Goal: Transaction & Acquisition: Book appointment/travel/reservation

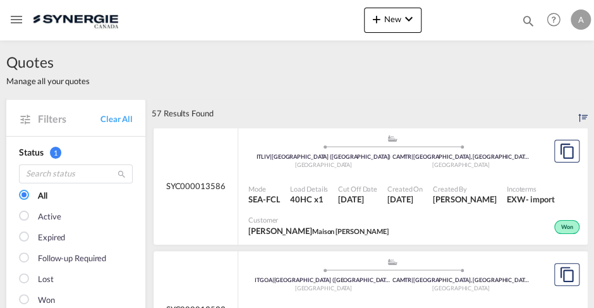
click at [412, 126] on div "57 Results Found" at bounding box center [370, 113] width 436 height 28
drag, startPoint x: 412, startPoint y: 126, endPoint x: 372, endPoint y: 83, distance: 59.1
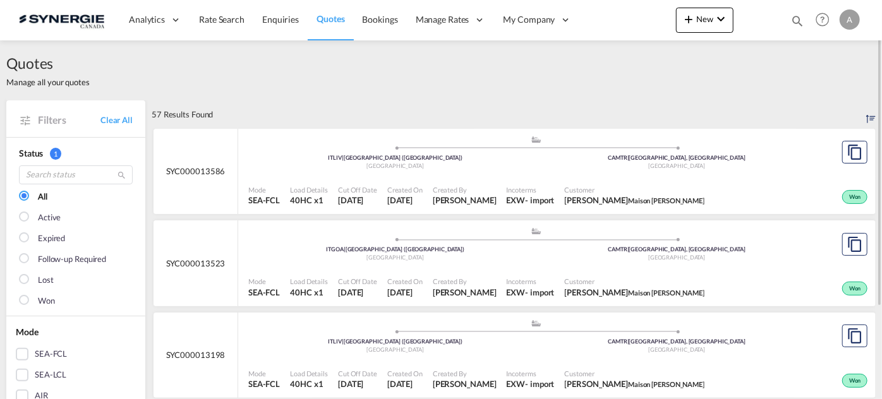
click at [593, 307] on port-traveller-ui ".a{fill:#aaa8ad;} .a{fill:#aaa8ad;} ITLIV | Livorno (Leghorn) Italy CAMTR | Mon…" at bounding box center [536, 336] width 596 height 47
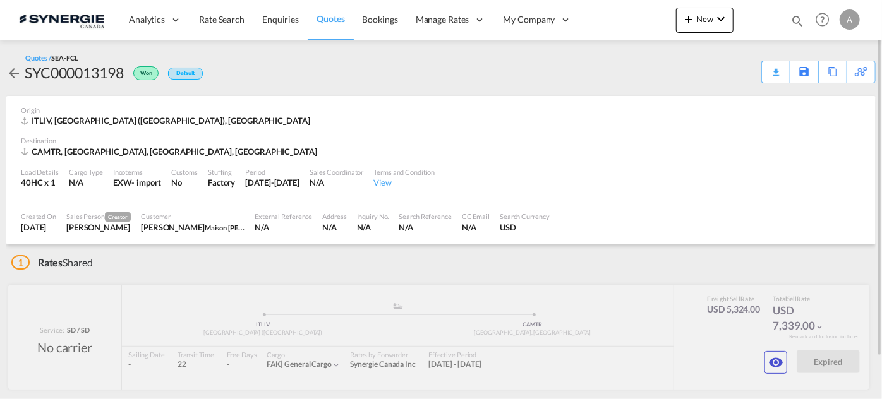
click at [794, 23] on md-icon "icon-magnify" at bounding box center [798, 21] width 14 height 14
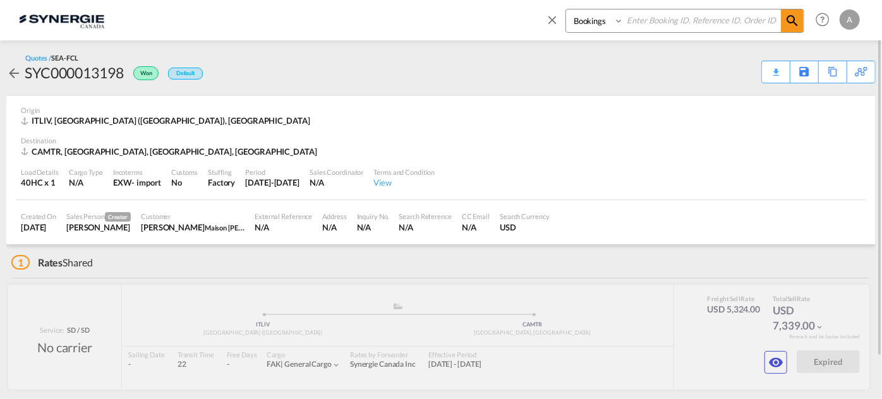
click at [600, 23] on select "Bookings Quotes Enquiries" at bounding box center [596, 20] width 60 height 23
select select "Quotes"
click at [566, 9] on select "Bookings Quotes Enquiries" at bounding box center [596, 20] width 60 height 23
click at [657, 18] on input at bounding box center [702, 20] width 157 height 22
click at [664, 23] on input at bounding box center [702, 20] width 157 height 22
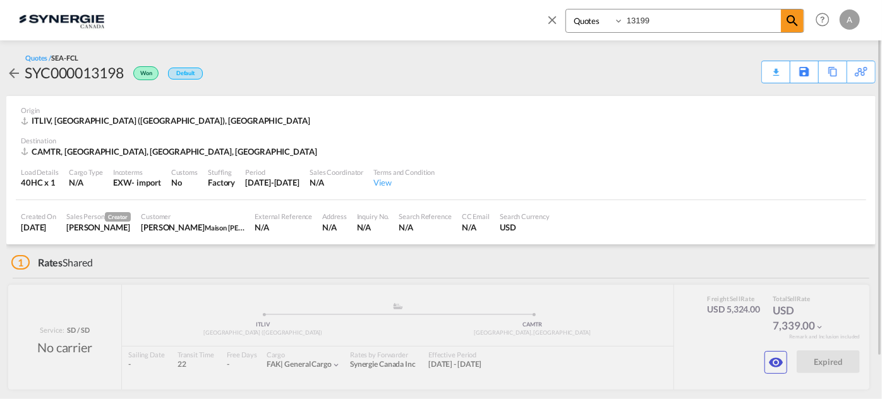
type input "13199"
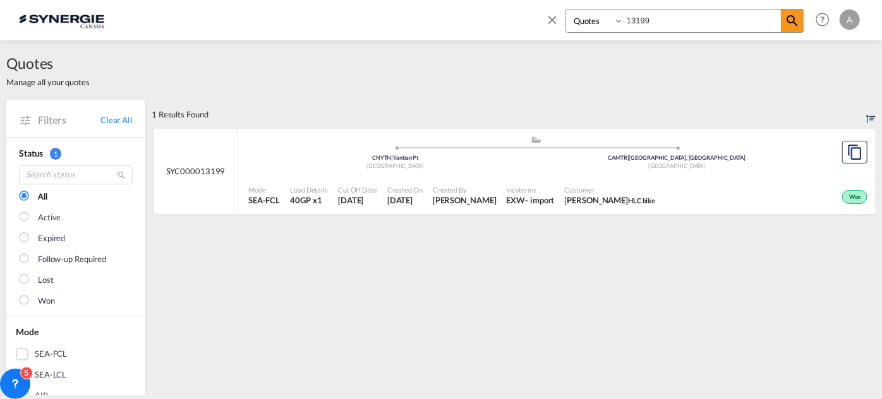
click at [533, 188] on span "Incoterms" at bounding box center [531, 189] width 48 height 9
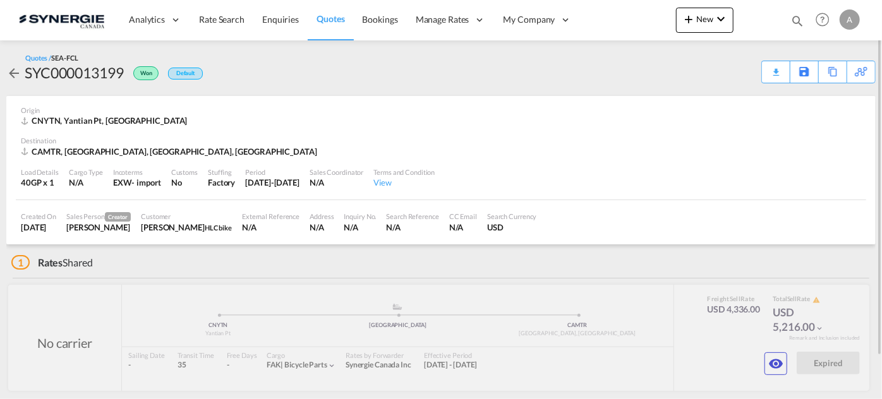
scroll to position [48, 0]
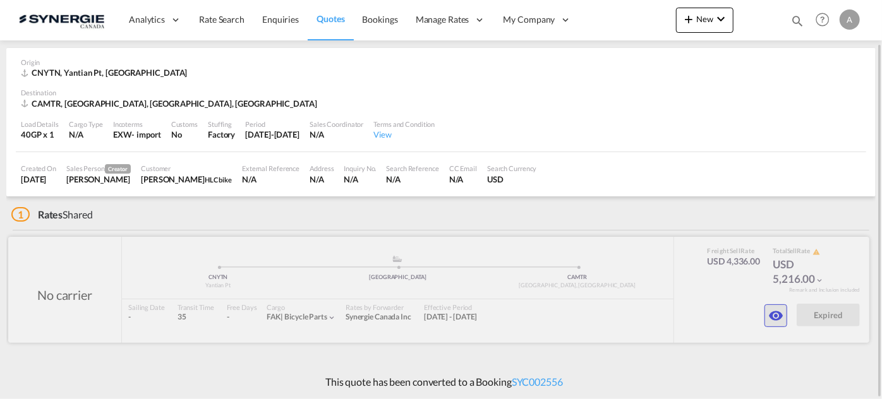
click at [781, 315] on md-icon "icon-eye" at bounding box center [776, 315] width 15 height 15
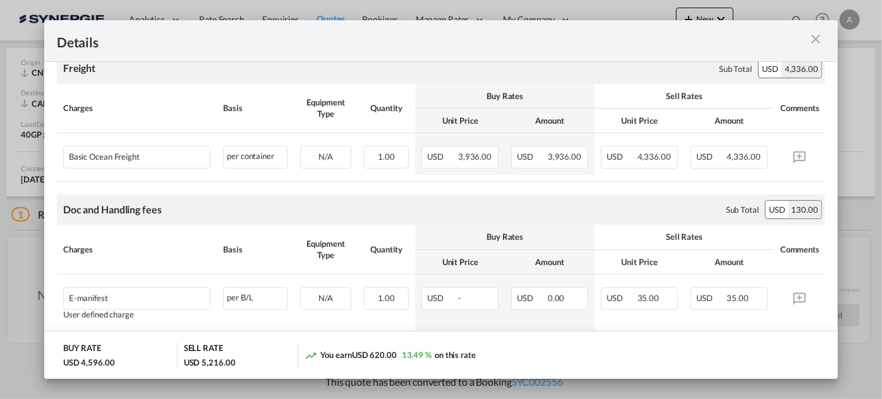
scroll to position [229, 0]
click at [815, 41] on md-icon "icon-close m-3 fg-AAA8AD cursor" at bounding box center [815, 39] width 15 height 15
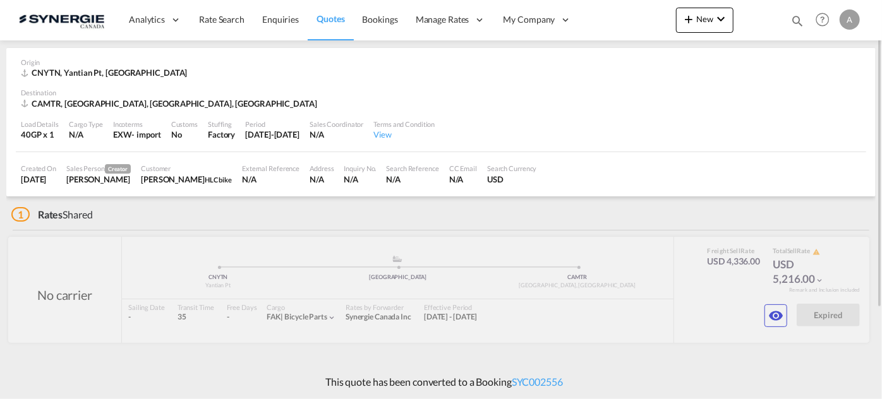
scroll to position [0, 0]
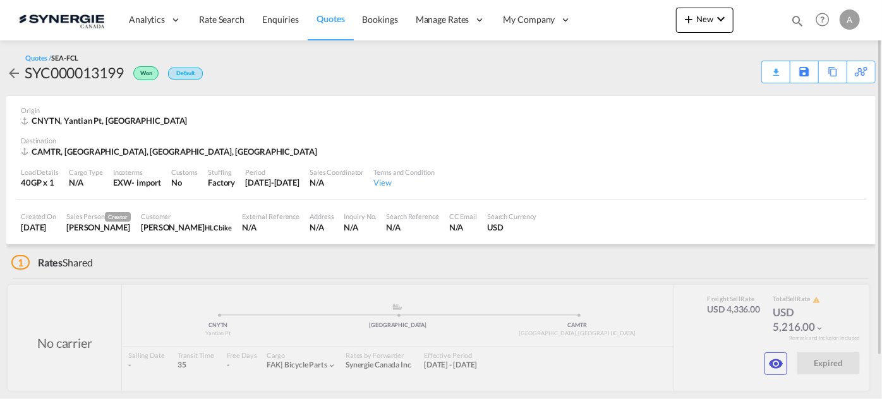
click at [792, 21] on md-icon "icon-magnify" at bounding box center [798, 21] width 14 height 14
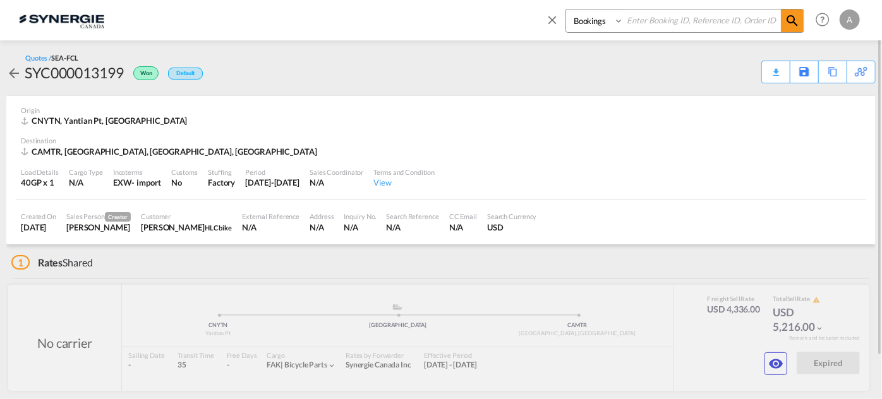
click at [591, 27] on select "Bookings Quotes Enquiries" at bounding box center [596, 20] width 60 height 23
select select "Quotes"
click at [566, 9] on select "Bookings Quotes Enquiries" at bounding box center [596, 20] width 60 height 23
click at [648, 18] on input at bounding box center [702, 20] width 157 height 22
click at [660, 23] on input at bounding box center [702, 20] width 157 height 22
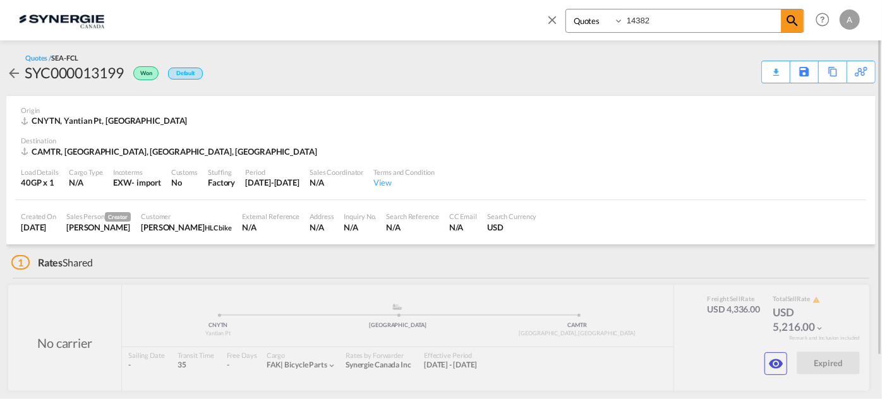
type input "14382"
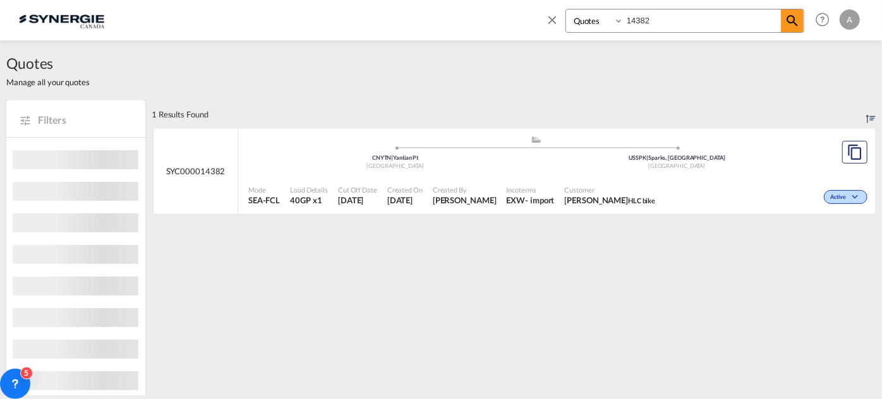
click at [598, 185] on span "Customer" at bounding box center [610, 189] width 91 height 9
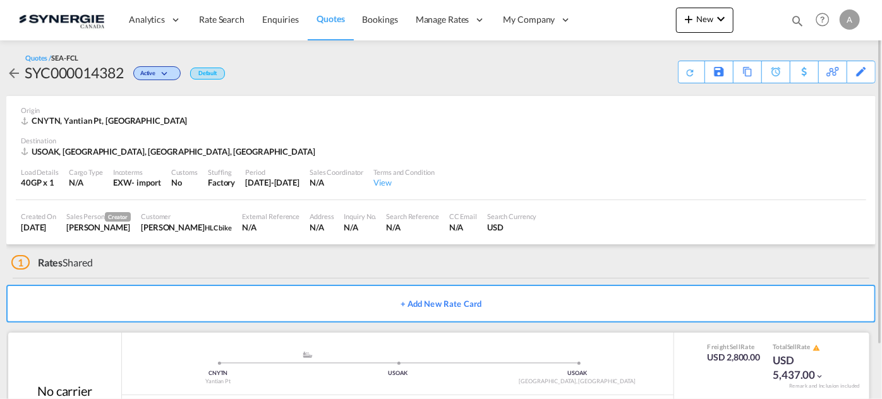
scroll to position [61, 0]
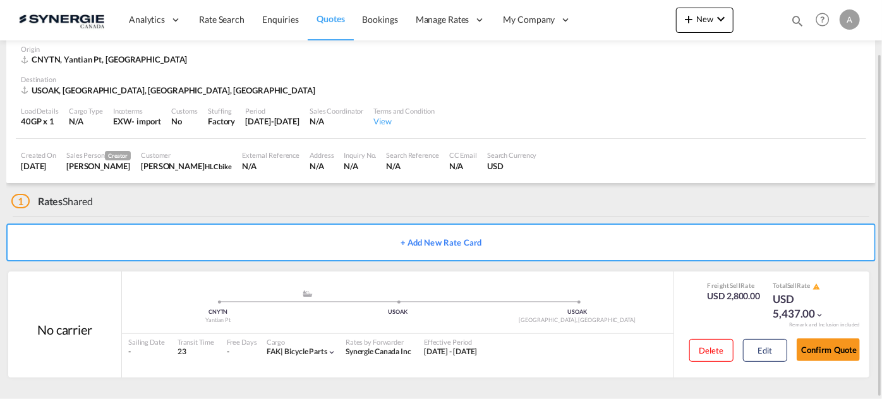
drag, startPoint x: 834, startPoint y: 346, endPoint x: 660, endPoint y: 260, distance: 193.9
click at [834, 347] on button "Confirm Quote" at bounding box center [828, 350] width 63 height 23
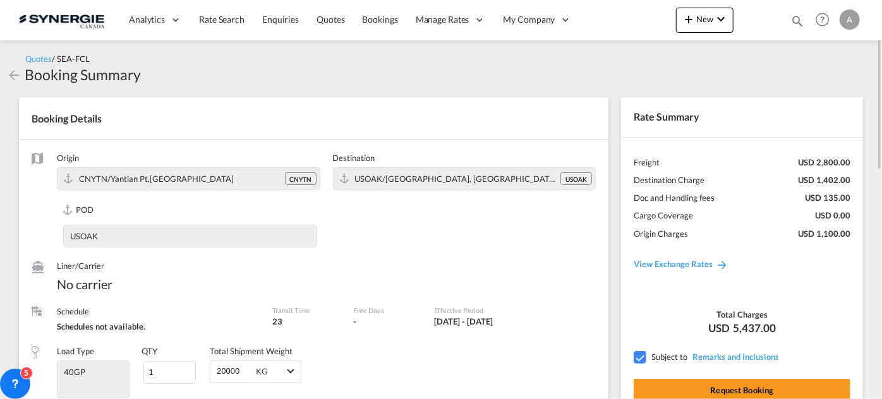
click at [12, 77] on md-icon "icon-arrow-left" at bounding box center [13, 75] width 15 height 15
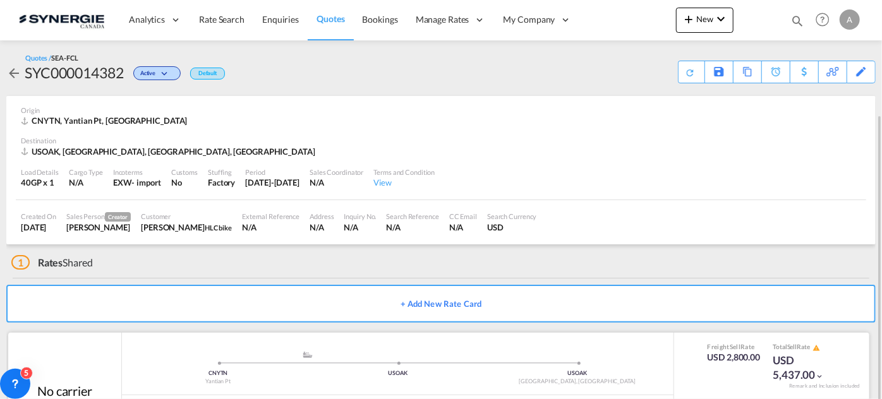
scroll to position [61, 0]
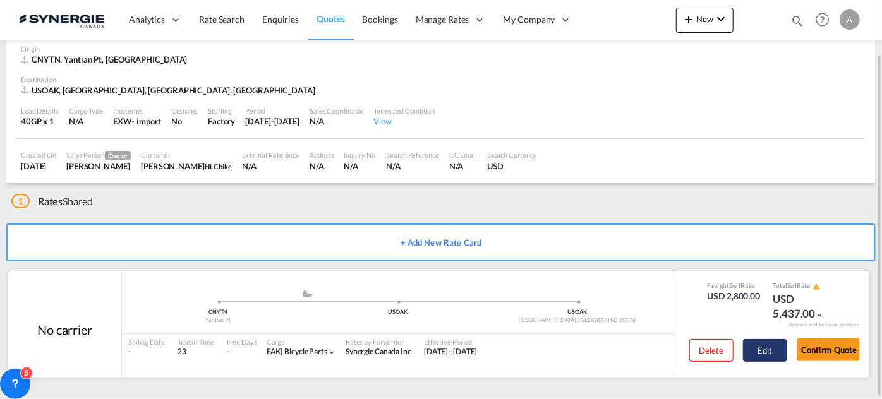
click at [772, 348] on button "Edit" at bounding box center [765, 350] width 44 height 23
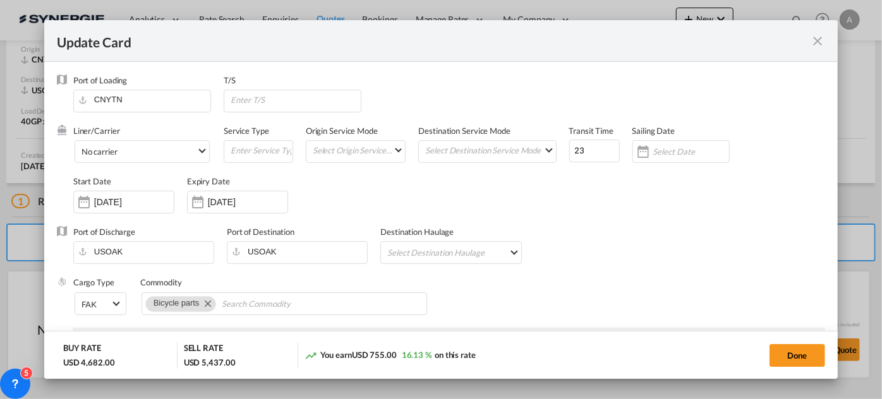
select select "per container"
select select "per B/L"
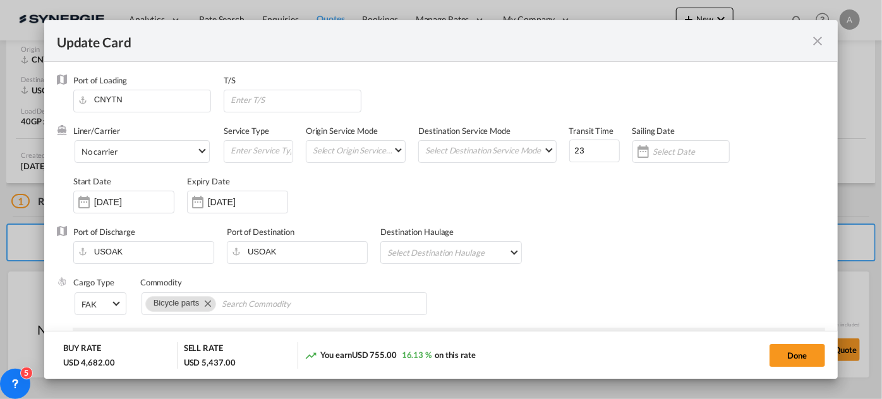
select select "per B/L"
select select "per shipment"
select select "per container"
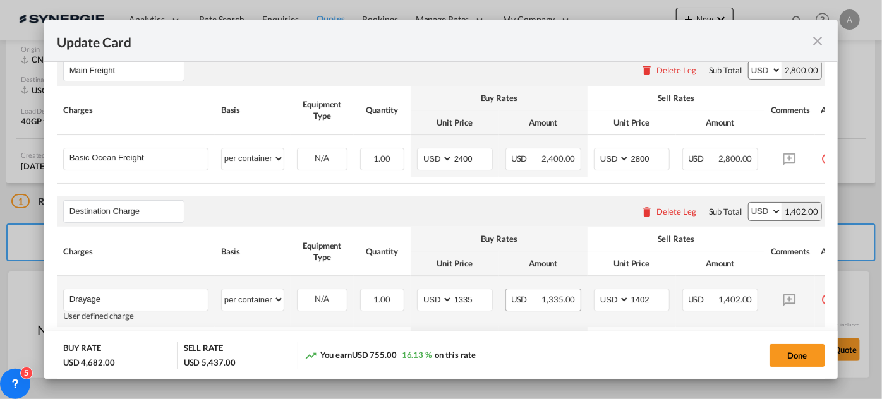
scroll to position [459, 0]
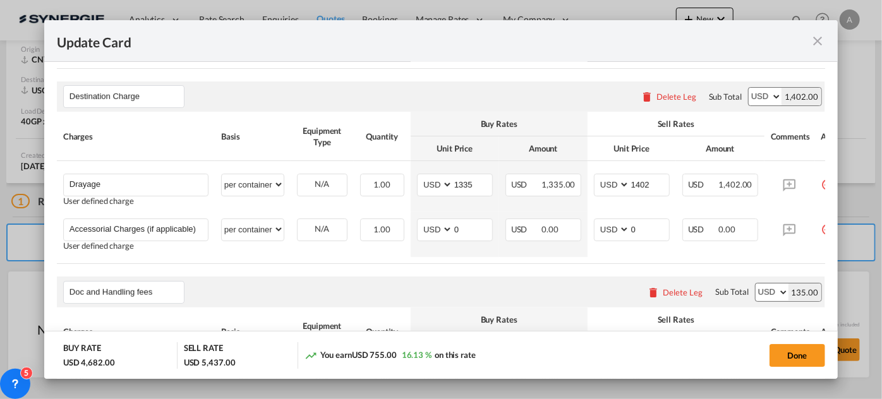
click at [815, 39] on md-icon "icon-close fg-AAA8AD m-0 pointer" at bounding box center [817, 40] width 15 height 15
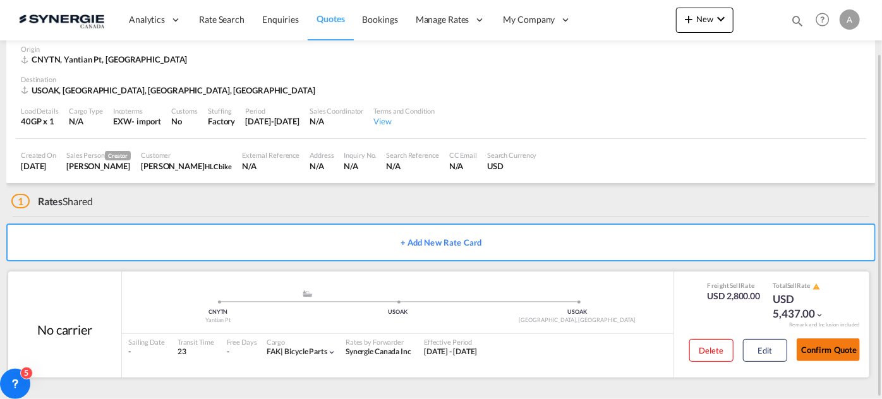
click at [827, 346] on button "Confirm Quote" at bounding box center [828, 350] width 63 height 23
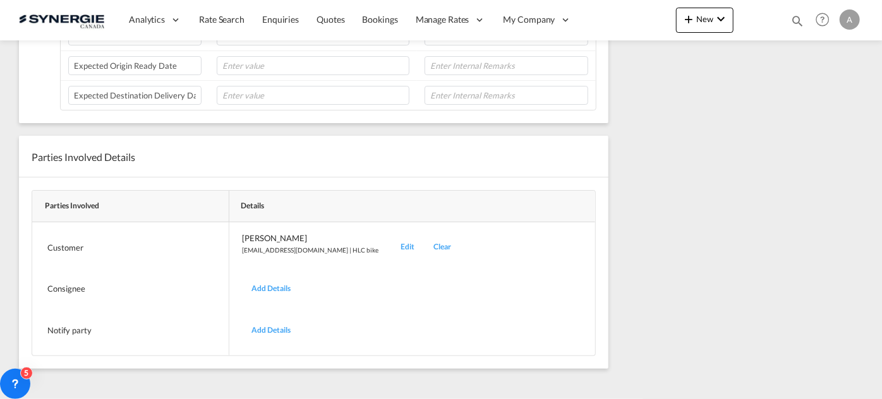
scroll to position [261, 0]
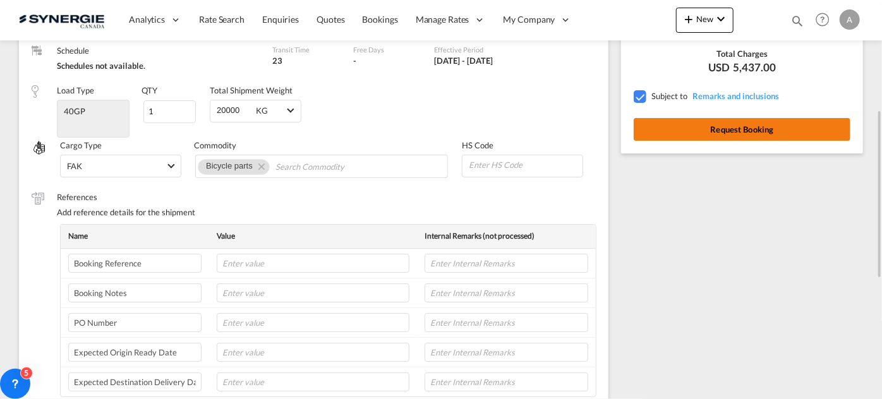
click at [693, 128] on button "Request Booking" at bounding box center [742, 129] width 217 height 23
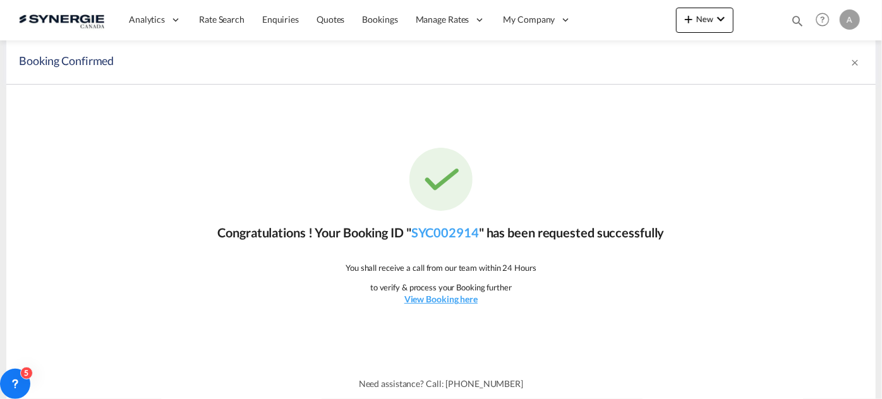
scroll to position [0, 0]
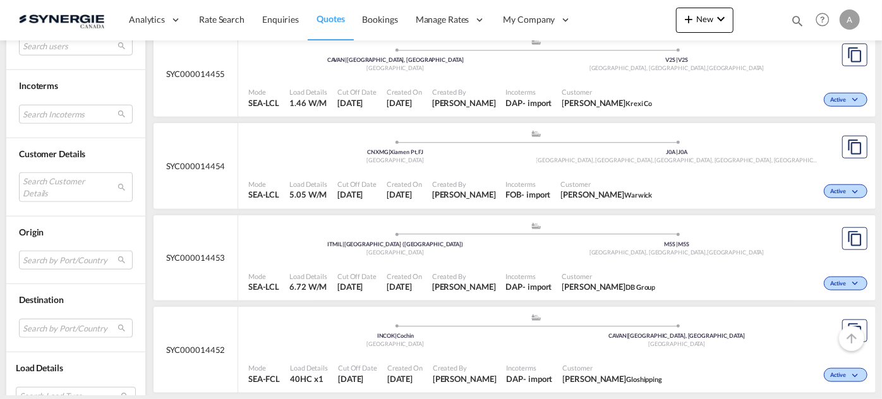
scroll to position [575, 0]
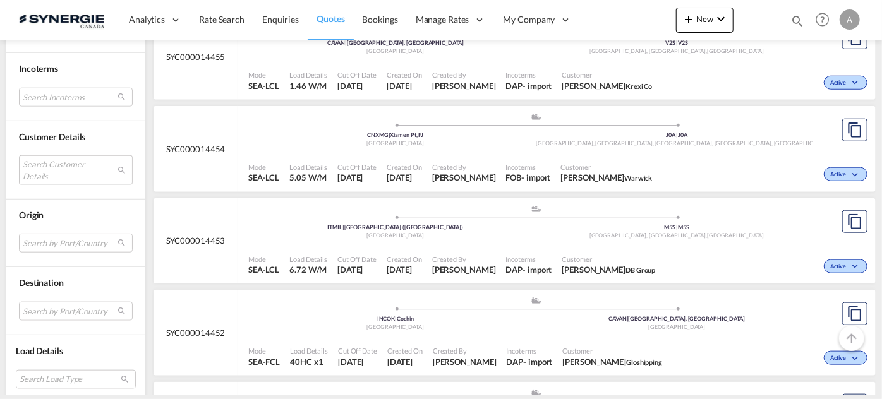
click at [45, 167] on md-select "Search Customer Details user name user karen Wang karen@krexi.com | krexi co us…" at bounding box center [76, 169] width 114 height 29
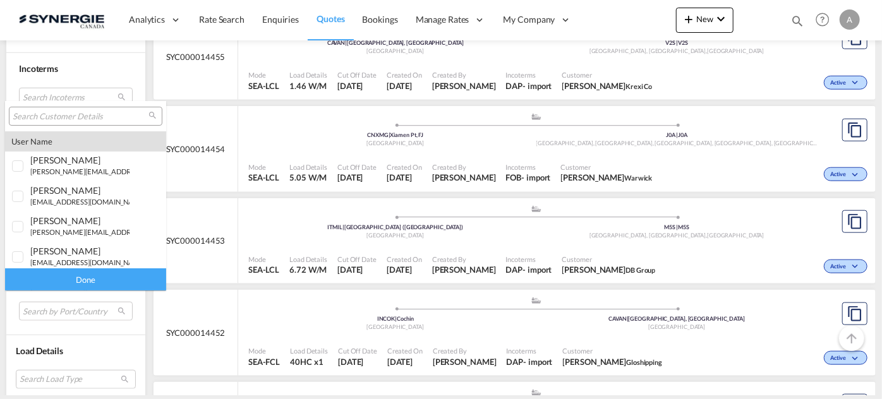
click at [83, 119] on input "search" at bounding box center [81, 116] width 136 height 11
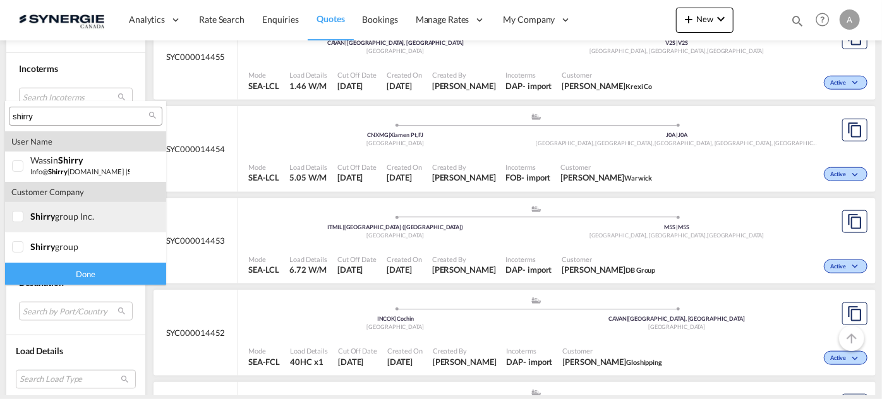
type input "shirry"
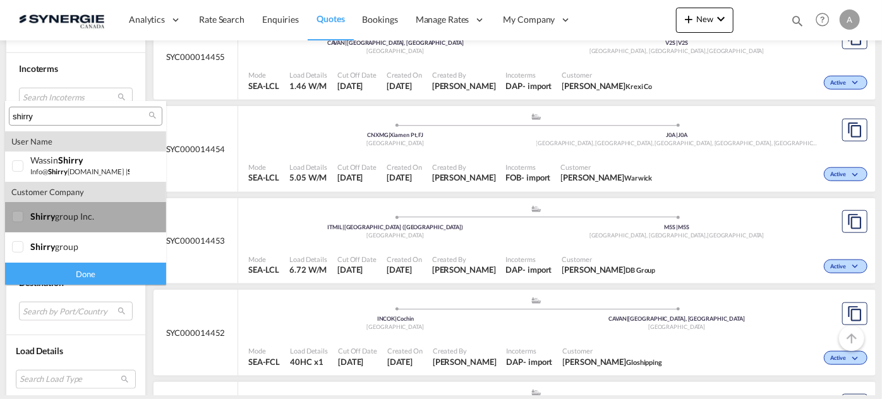
click at [25, 215] on div at bounding box center [18, 217] width 13 height 13
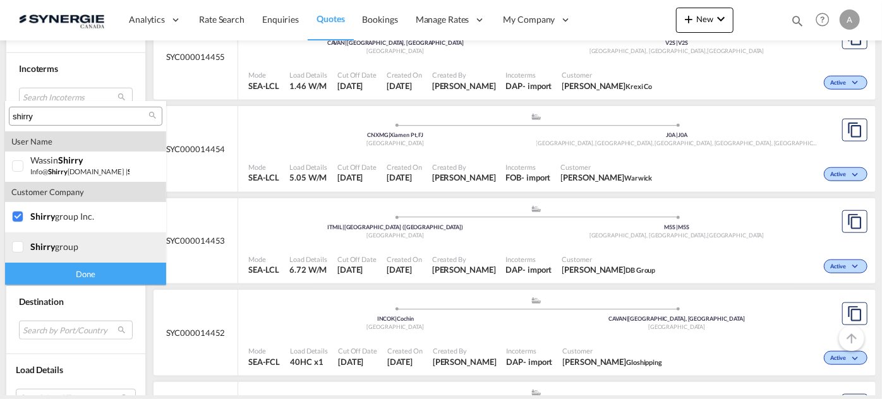
click at [25, 246] on div at bounding box center [18, 247] width 13 height 13
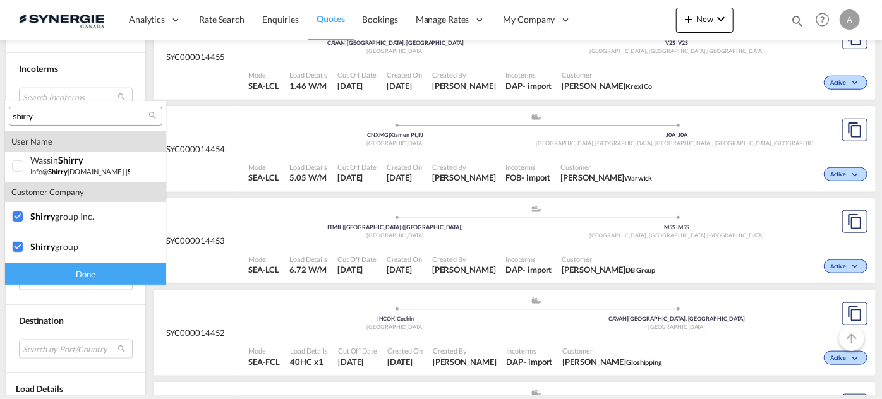
click at [66, 276] on div "Done" at bounding box center [85, 274] width 161 height 22
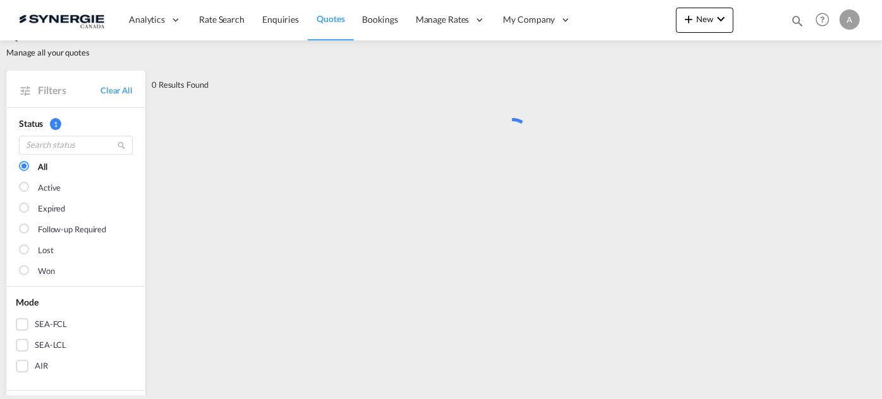
scroll to position [0, 0]
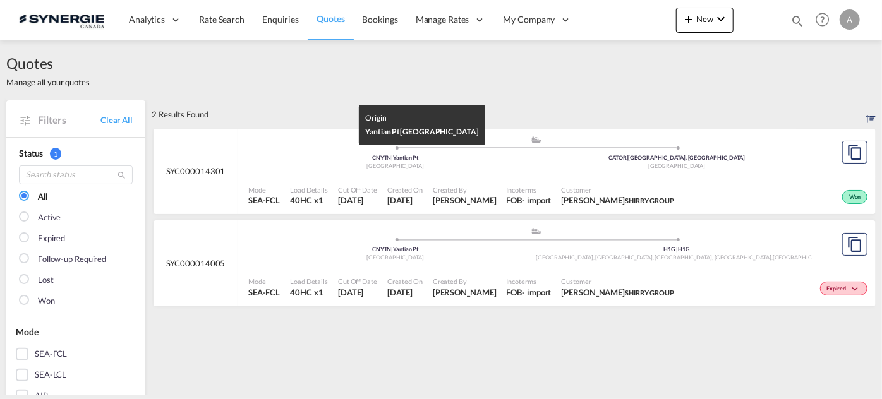
click at [480, 169] on div "China" at bounding box center [396, 166] width 282 height 8
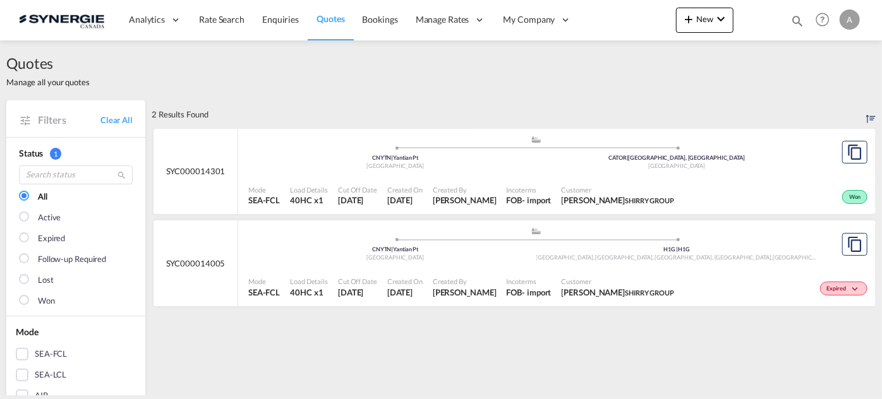
drag, startPoint x: 794, startPoint y: 19, endPoint x: 755, endPoint y: 32, distance: 41.2
click at [794, 20] on md-icon "icon-magnify" at bounding box center [798, 21] width 14 height 14
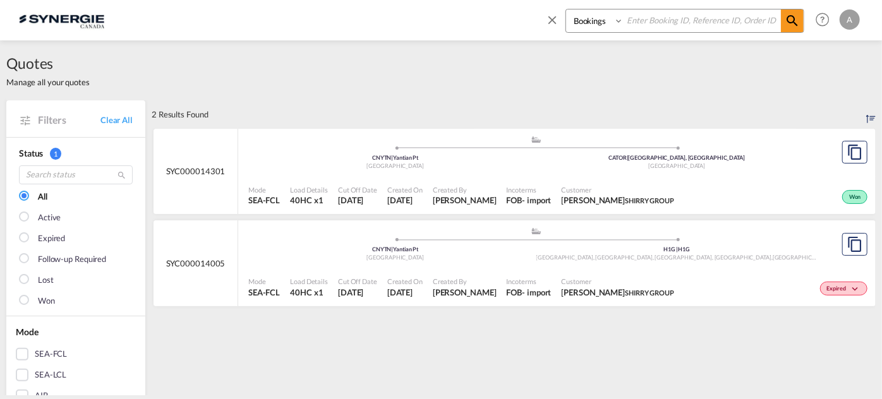
click at [587, 28] on select "Bookings Quotes Enquiries" at bounding box center [596, 20] width 60 height 23
click at [566, 9] on select "Bookings Quotes Enquiries" at bounding box center [596, 20] width 60 height 23
click at [640, 25] on input at bounding box center [702, 20] width 157 height 22
paste input "SYC000002101"
type input "SYC000002101"
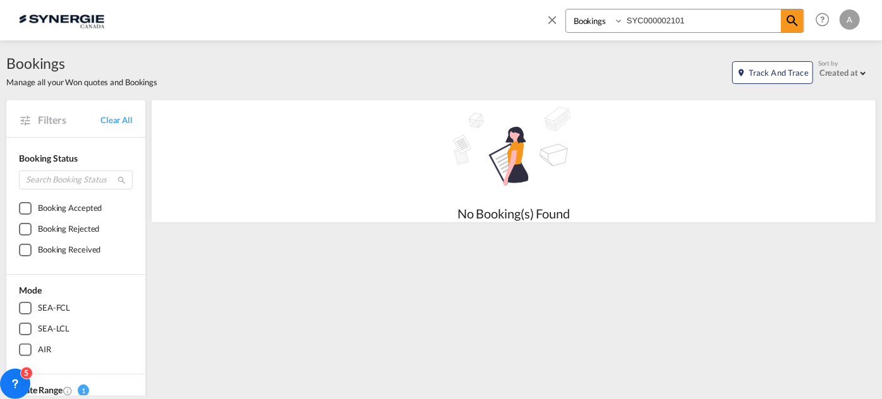
drag, startPoint x: 581, startPoint y: 25, endPoint x: 584, endPoint y: 32, distance: 6.8
click at [581, 25] on select "Bookings Quotes Enquiries" at bounding box center [596, 20] width 60 height 23
select select "Quotes"
click at [566, 9] on select "Bookings Quotes Enquiries" at bounding box center [596, 20] width 60 height 23
click at [786, 21] on md-icon "icon-magnify" at bounding box center [792, 20] width 15 height 15
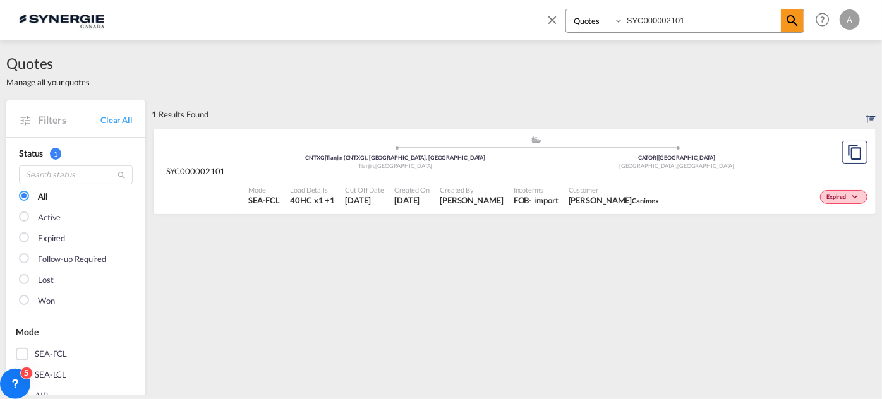
click at [548, 192] on span "Incoterms" at bounding box center [536, 189] width 45 height 9
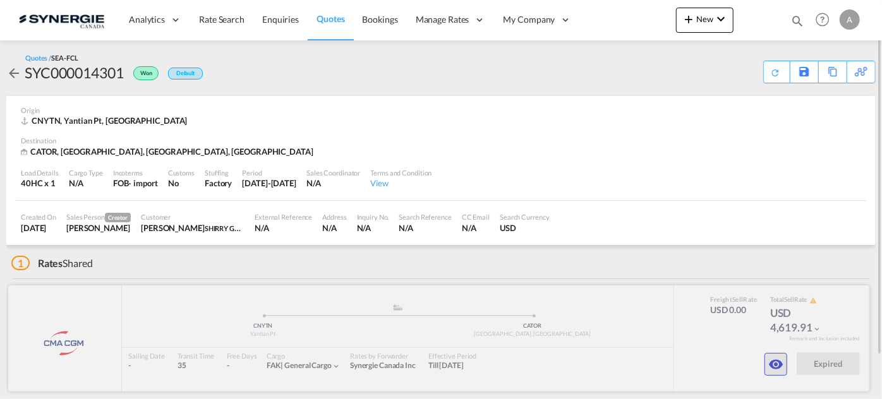
click at [779, 359] on md-icon "icon-eye" at bounding box center [776, 364] width 15 height 15
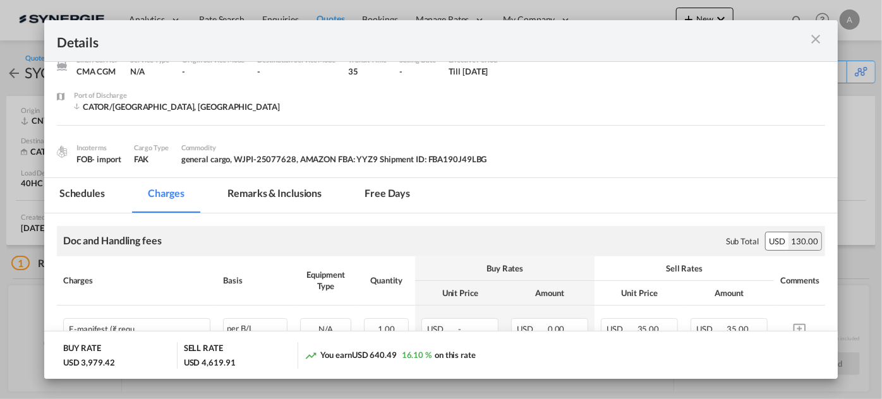
scroll to position [114, 0]
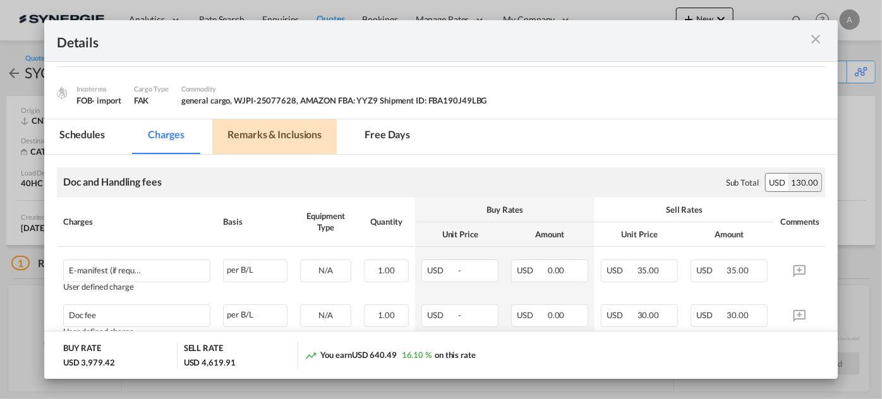
click at [271, 126] on md-tab-item "Remarks & Inclusions" at bounding box center [274, 136] width 125 height 35
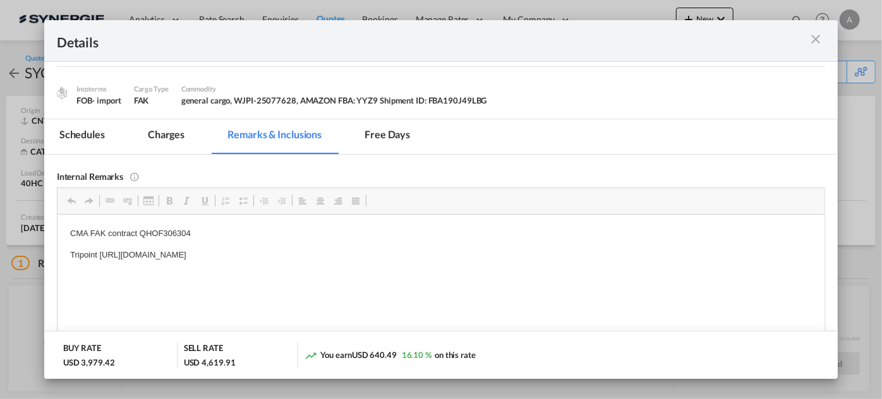
click at [172, 134] on md-tab-item "Charges" at bounding box center [166, 136] width 67 height 35
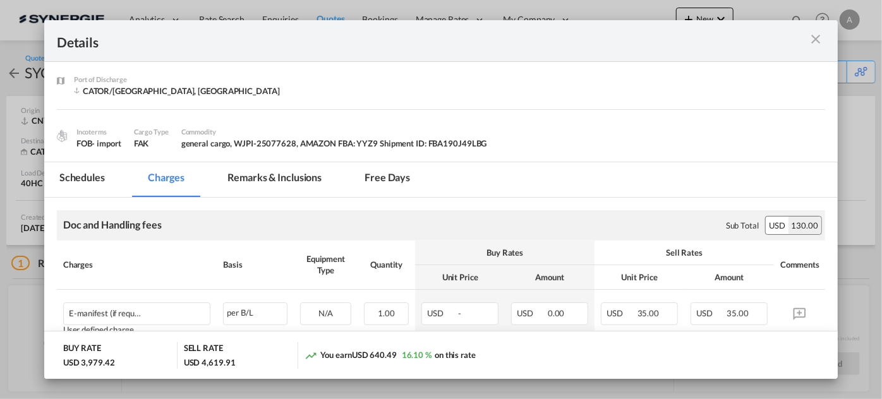
scroll to position [0, 0]
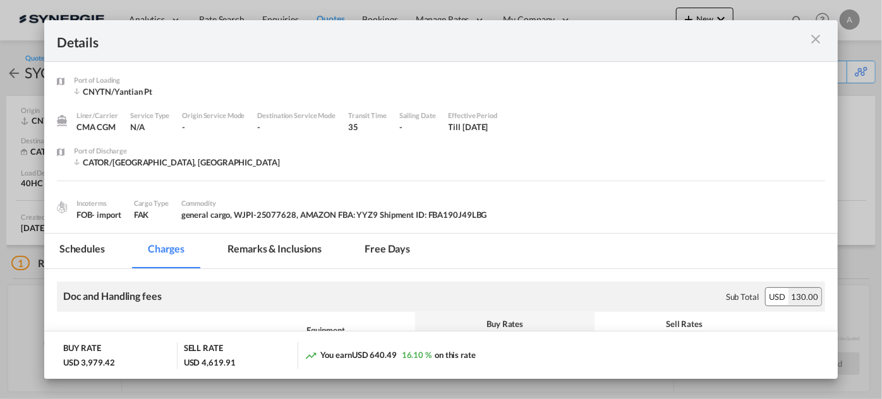
click at [274, 244] on md-tab-item "Remarks & Inclusions" at bounding box center [274, 251] width 125 height 35
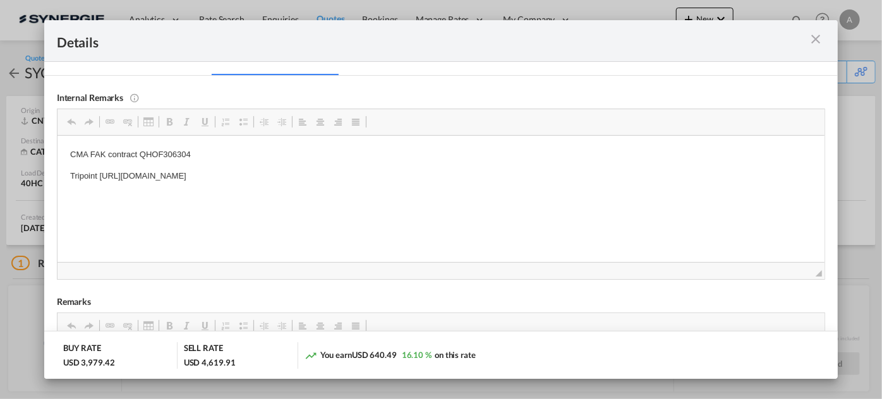
scroll to position [172, 0]
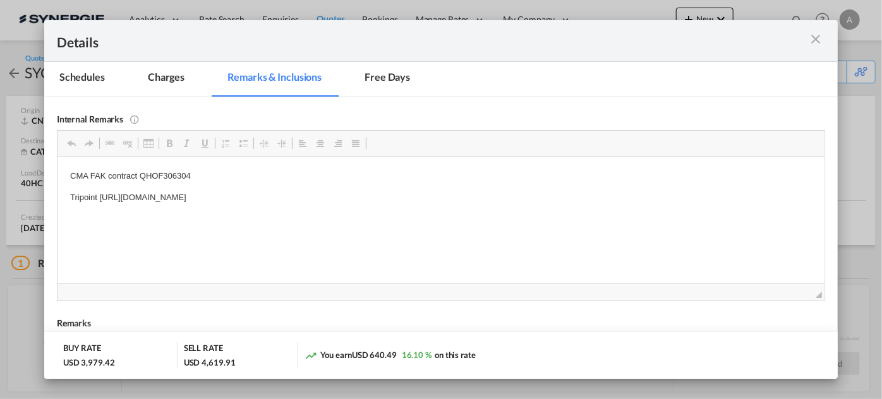
click at [819, 42] on md-icon "icon-close m-3 fg-AAA8AD cursor" at bounding box center [815, 39] width 15 height 15
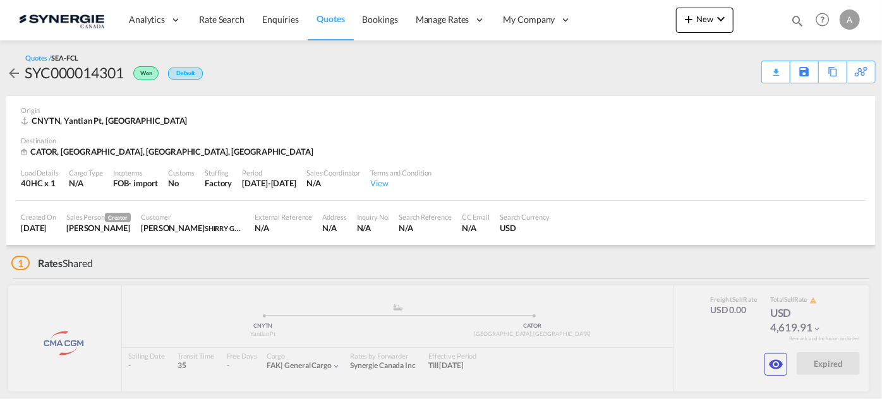
scroll to position [92, 0]
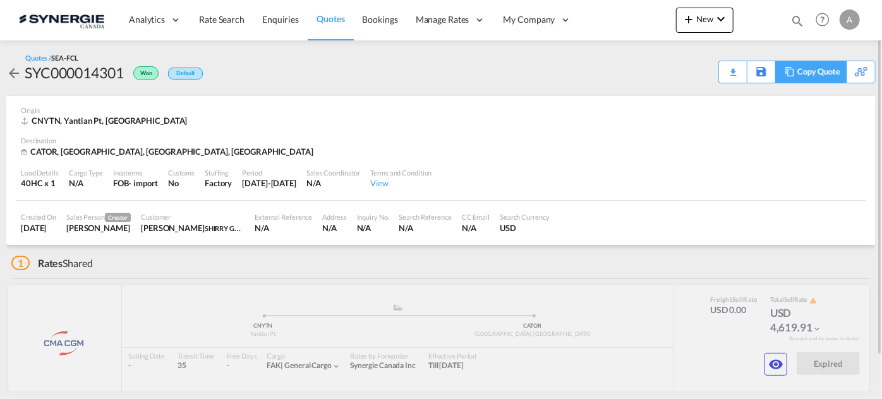
click at [824, 73] on div "Copy Quote" at bounding box center [819, 71] width 43 height 21
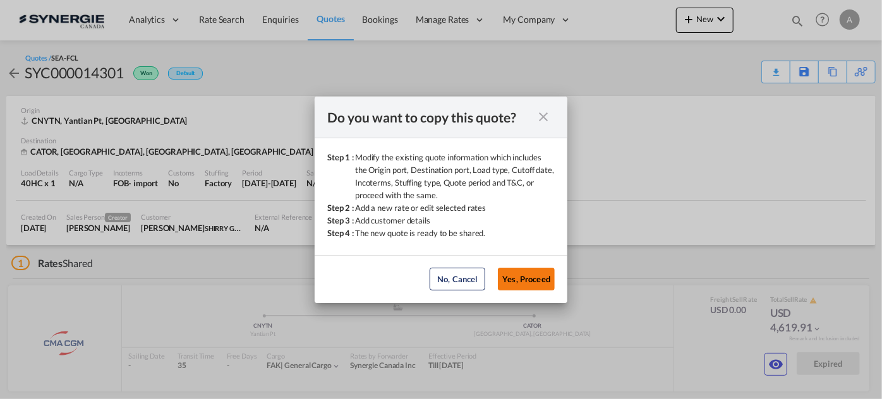
click at [539, 274] on button "Yes, Proceed" at bounding box center [526, 279] width 57 height 23
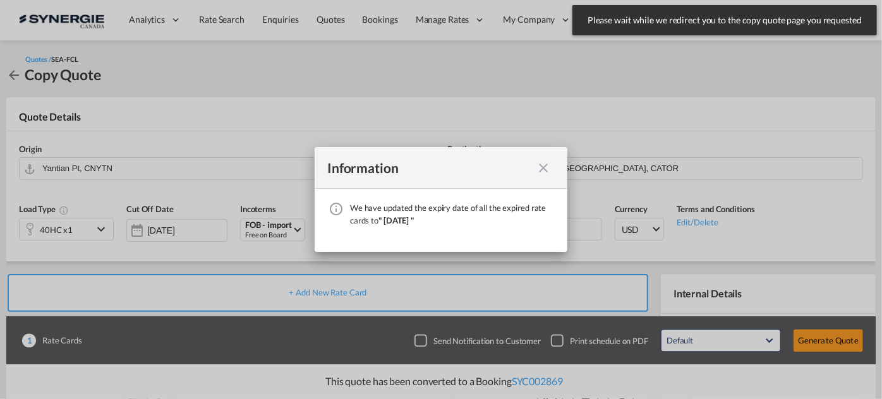
click at [539, 171] on md-icon "icon-close fg-AAA8AD cursor" at bounding box center [543, 168] width 15 height 15
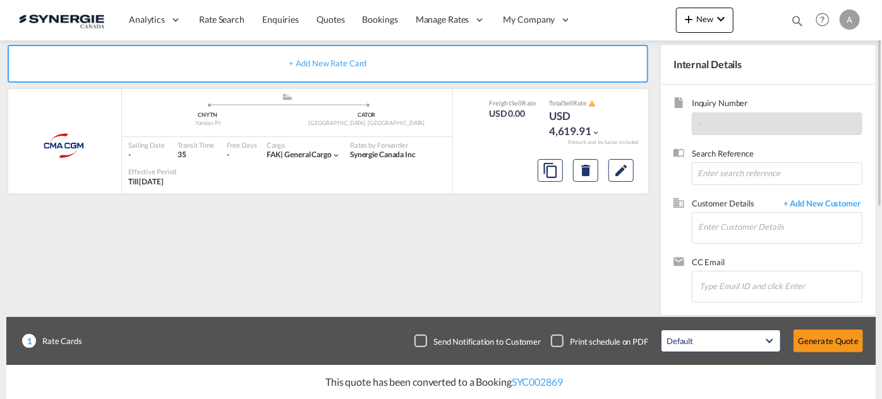
scroll to position [237, 0]
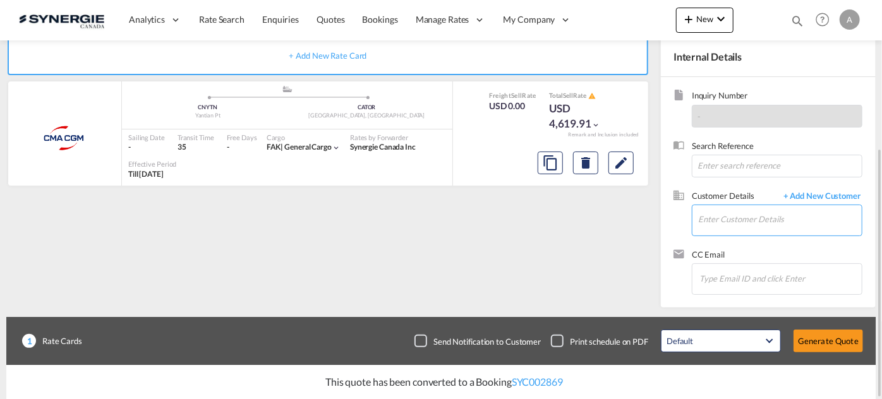
click at [732, 226] on input "Enter Customer Details" at bounding box center [780, 219] width 164 height 28
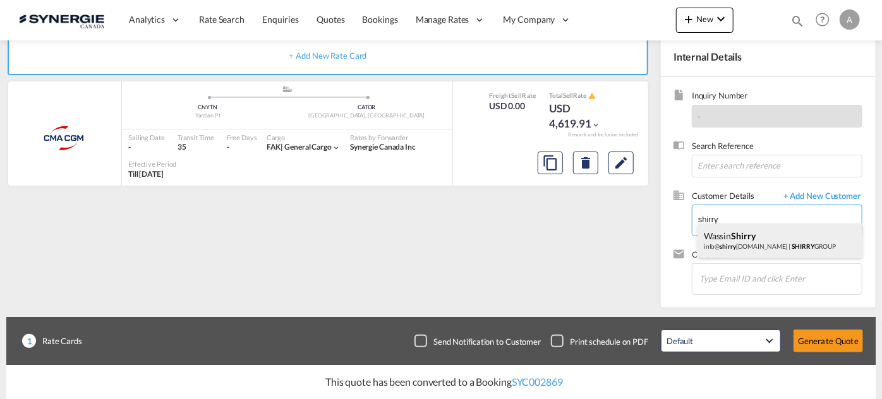
click at [764, 242] on div "Wassin Shirry info@ shirry group.com | SHIRRY GROUP" at bounding box center [780, 241] width 165 height 34
type input "SHIRRY GROUP, Wassin Shirry, info@shirrygroup.com"
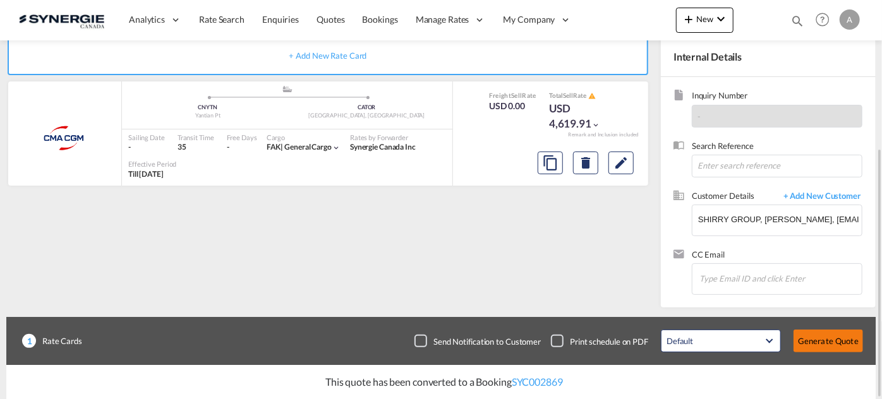
click at [823, 343] on button "Generate Quote" at bounding box center [829, 341] width 70 height 23
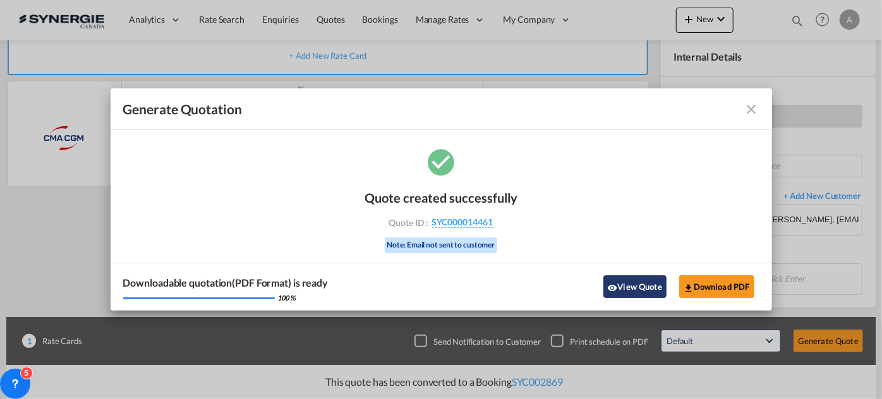
click at [636, 291] on button "View Quote" at bounding box center [635, 287] width 63 height 23
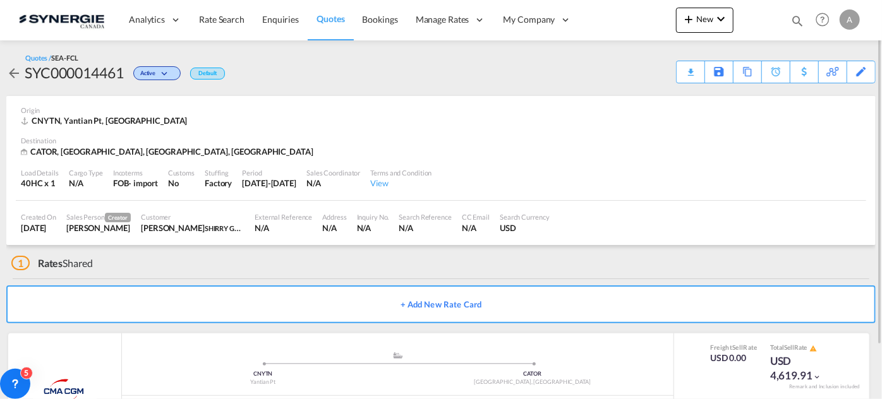
click at [794, 22] on md-icon "icon-magnify" at bounding box center [798, 21] width 14 height 14
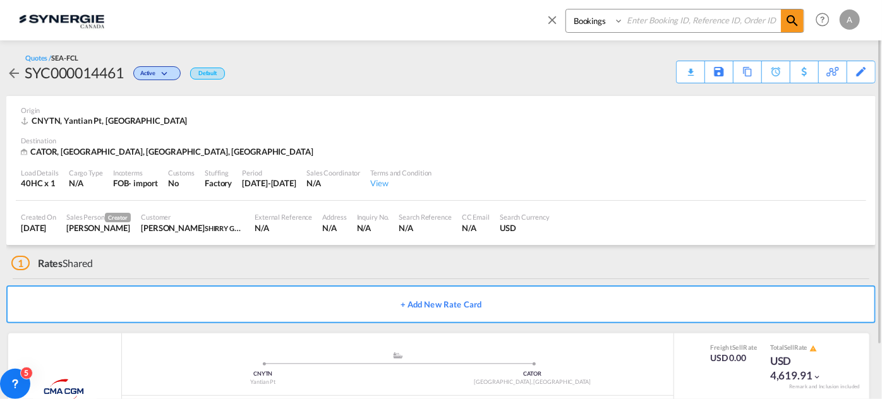
drag, startPoint x: 599, startPoint y: 23, endPoint x: 600, endPoint y: 32, distance: 8.9
click at [599, 23] on select "Bookings Quotes Enquiries" at bounding box center [596, 20] width 60 height 23
select select "Quotes"
click at [566, 9] on select "Bookings Quotes Enquiries" at bounding box center [596, 20] width 60 height 23
click at [640, 20] on input at bounding box center [702, 20] width 157 height 22
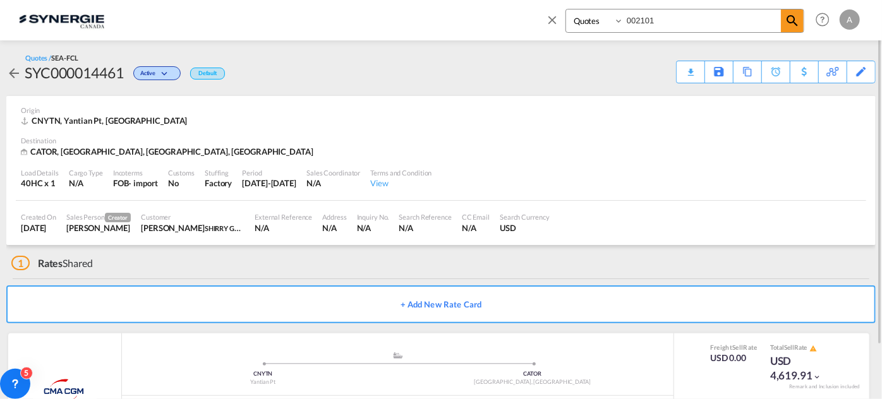
type input "002101"
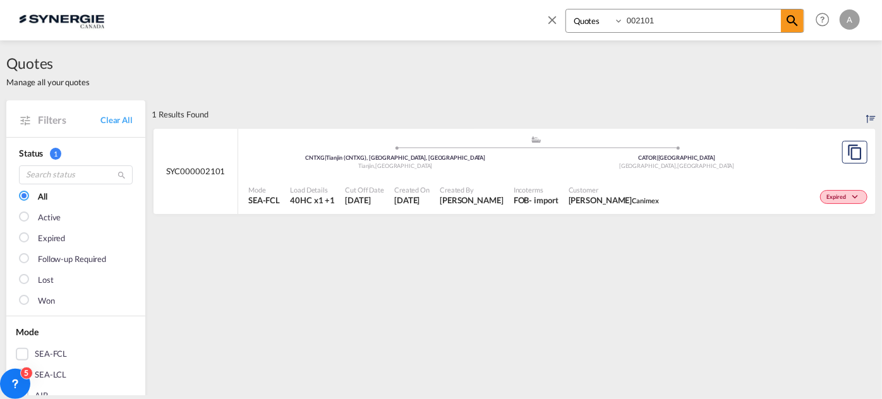
click at [511, 174] on div ".a{fill:#aaa8ad;} .a{fill:#aaa8ad;} CNTXG | Tianjin (CNTXG), Tianjin, China Tia…" at bounding box center [536, 155] width 576 height 41
click at [549, 183] on div "Incoterms FOB - import" at bounding box center [536, 196] width 55 height 32
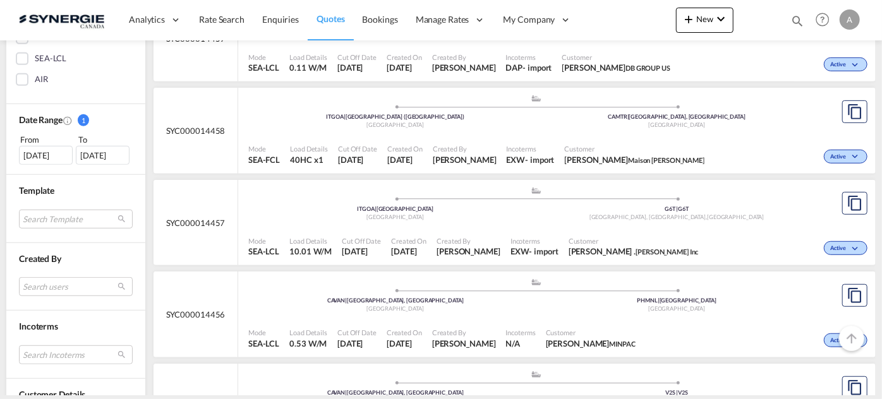
scroll to position [402, 0]
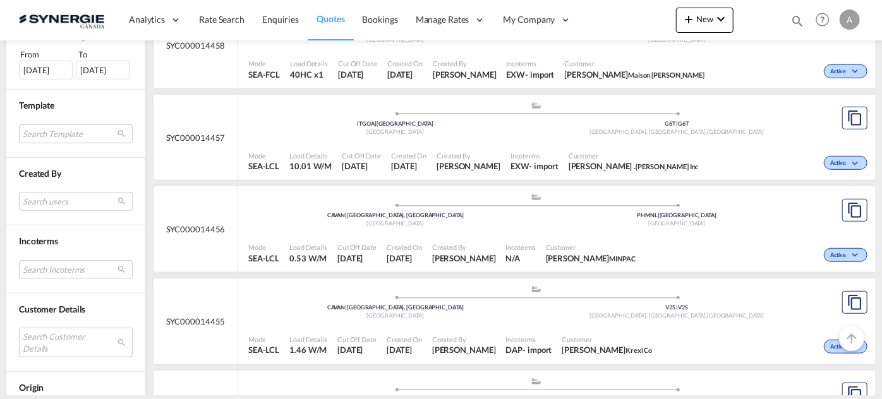
click at [59, 197] on md-select "Search users sugan T sugantha.rajan@freightfy.com raquel Jimenez raquel.jimenez…" at bounding box center [76, 201] width 114 height 19
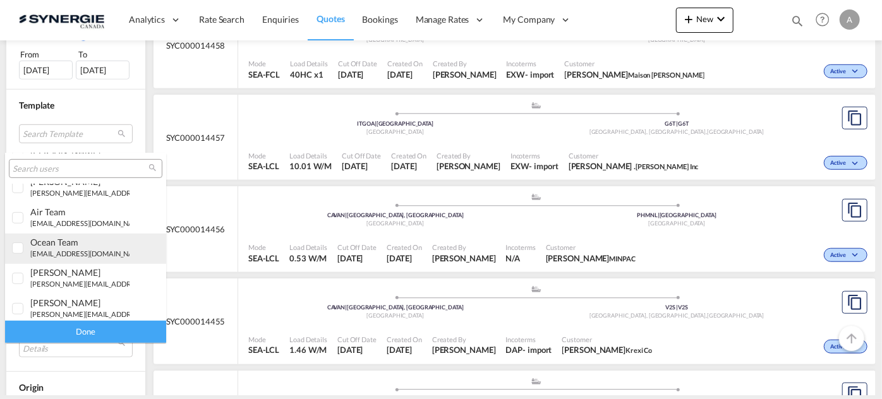
scroll to position [348, 0]
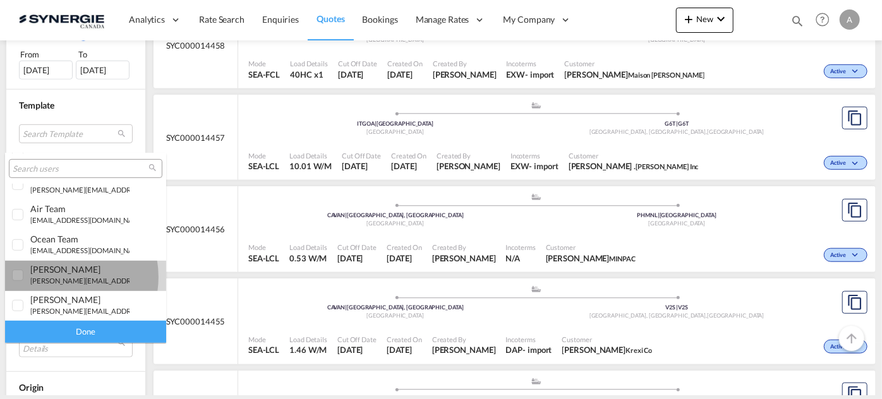
click at [59, 277] on small "[PERSON_NAME][EMAIL_ADDRESS][DOMAIN_NAME]" at bounding box center [115, 281] width 171 height 8
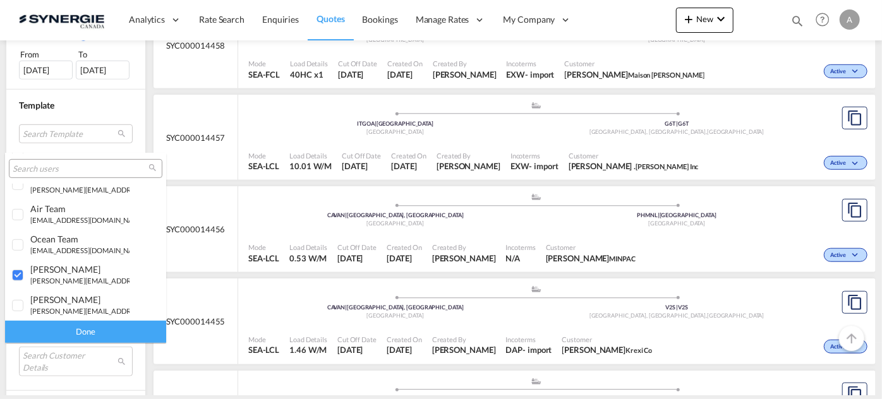
click at [79, 331] on div "Done" at bounding box center [85, 332] width 161 height 22
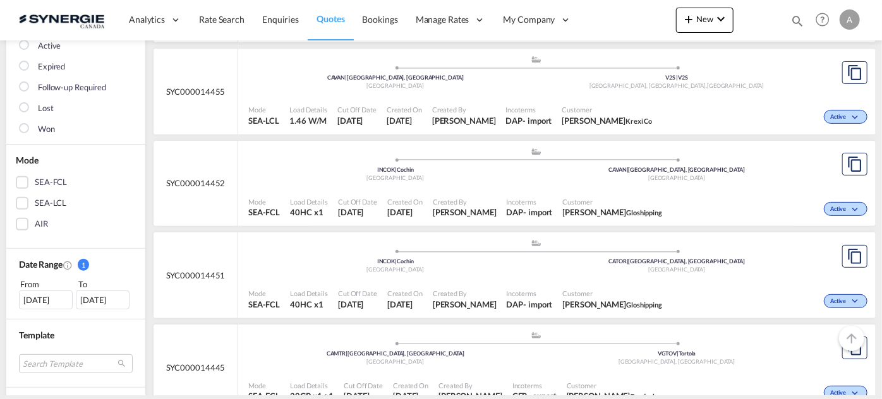
scroll to position [344, 0]
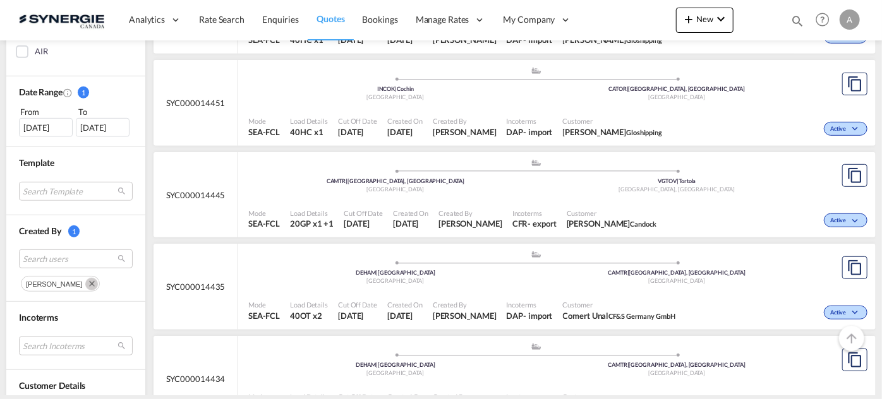
click at [98, 279] on md-icon "Remove" at bounding box center [91, 284] width 13 height 13
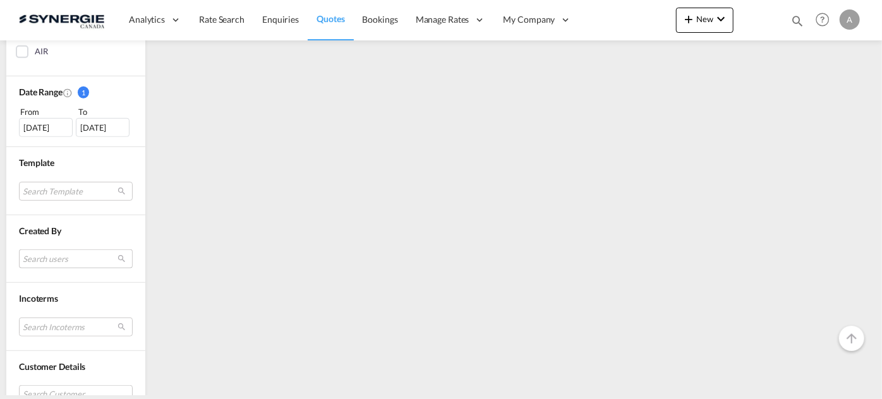
drag, startPoint x: 59, startPoint y: 260, endPoint x: 76, endPoint y: 258, distance: 17.9
click at [59, 261] on md-select "Search users" at bounding box center [76, 259] width 114 height 19
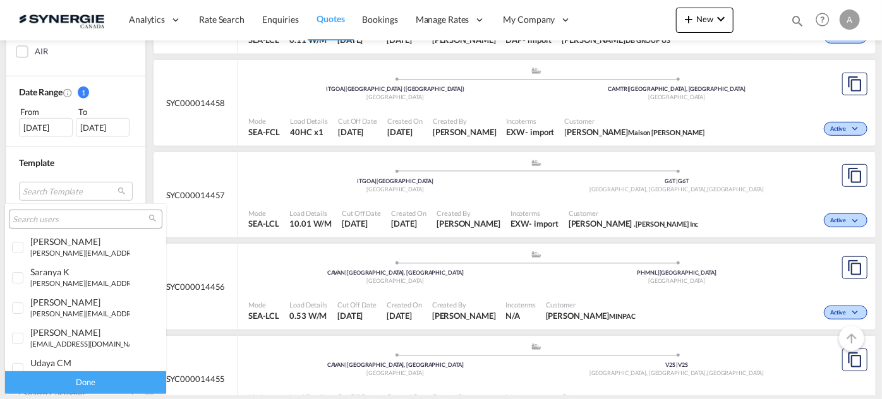
scroll to position [57, 0]
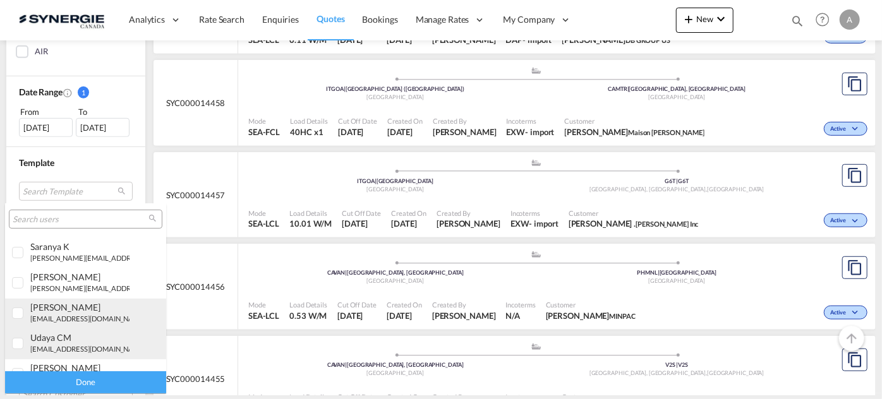
click at [71, 306] on div "adriana Groposila" at bounding box center [79, 307] width 99 height 11
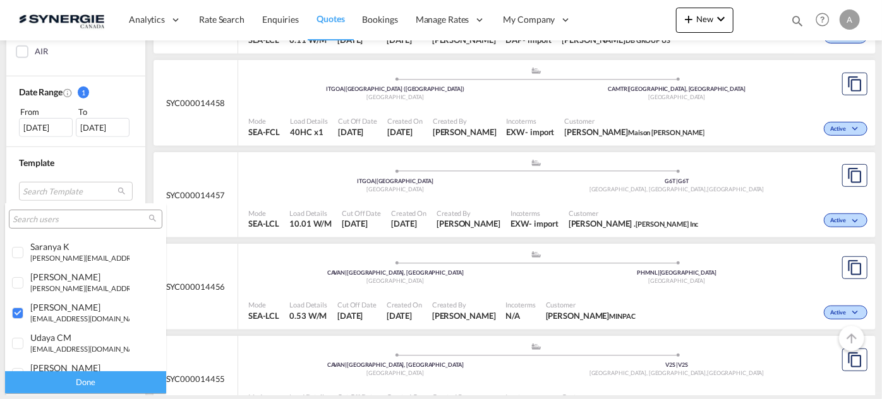
click at [97, 385] on div "Done" at bounding box center [85, 383] width 161 height 22
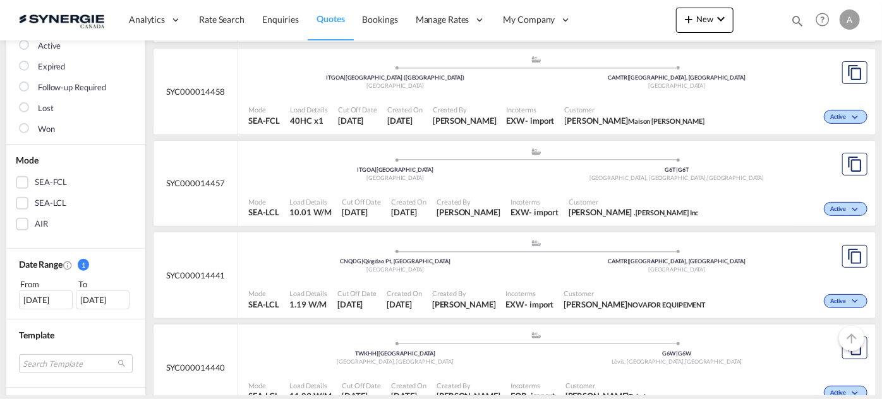
scroll to position [0, 0]
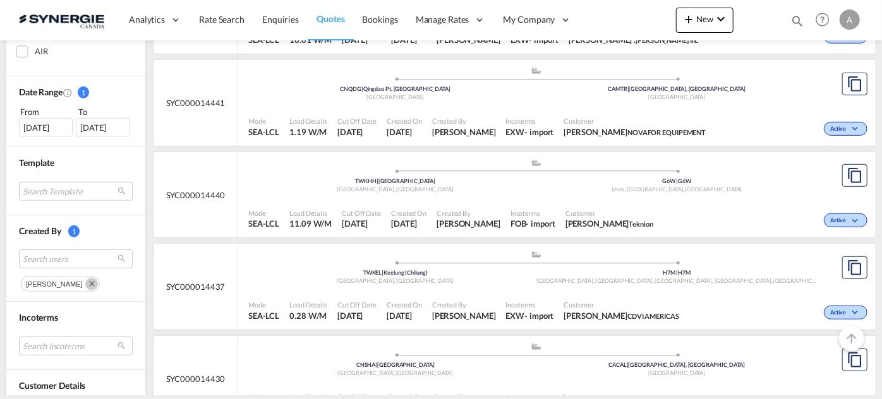
click at [89, 281] on md-icon "Remove" at bounding box center [91, 284] width 13 height 13
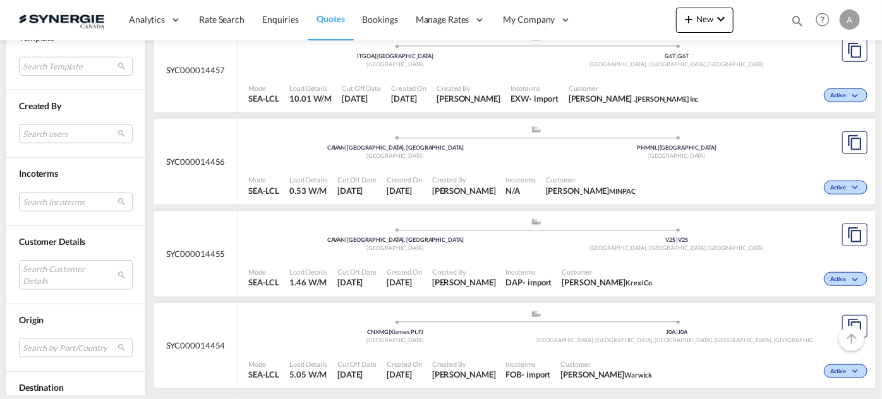
scroll to position [402, 0]
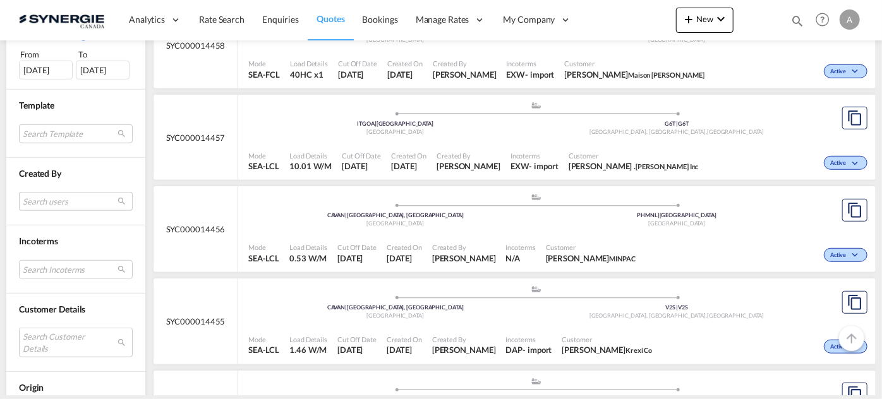
click at [71, 205] on md-select "Search users" at bounding box center [76, 201] width 114 height 19
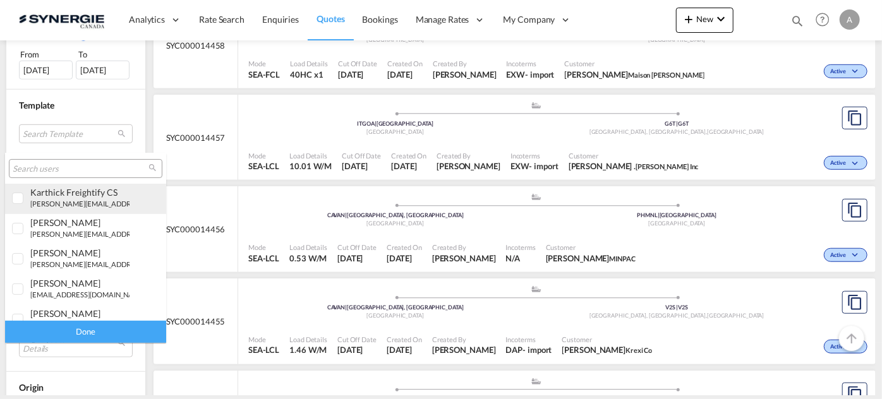
scroll to position [229, 0]
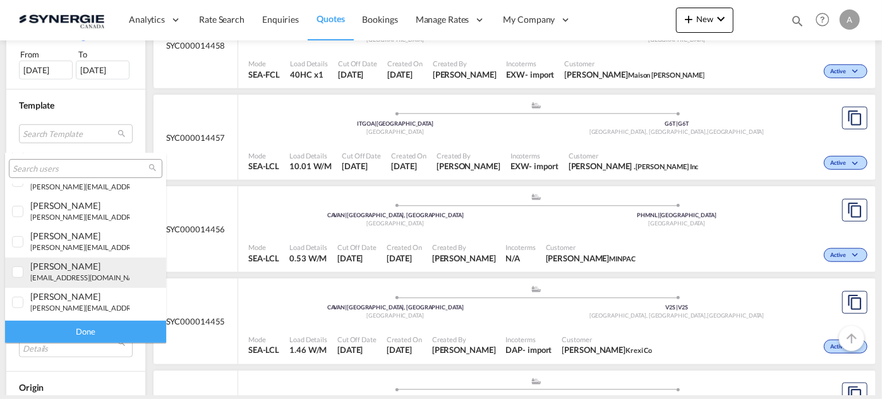
click at [78, 266] on div "daniel Dico" at bounding box center [79, 266] width 99 height 11
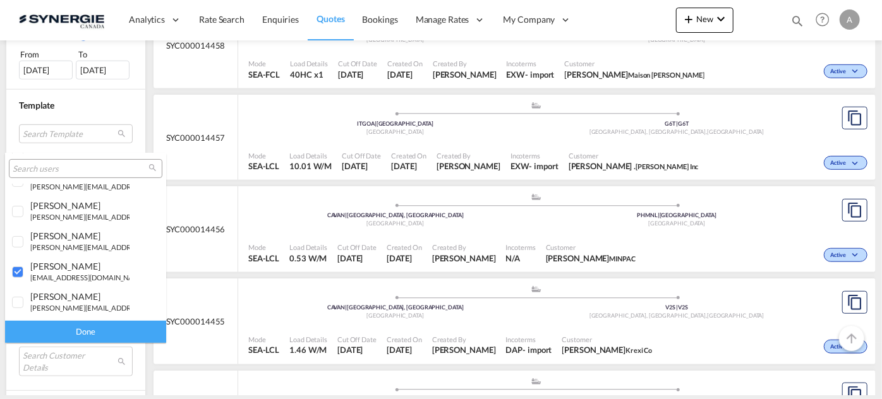
click at [102, 335] on div "Done" at bounding box center [85, 332] width 161 height 22
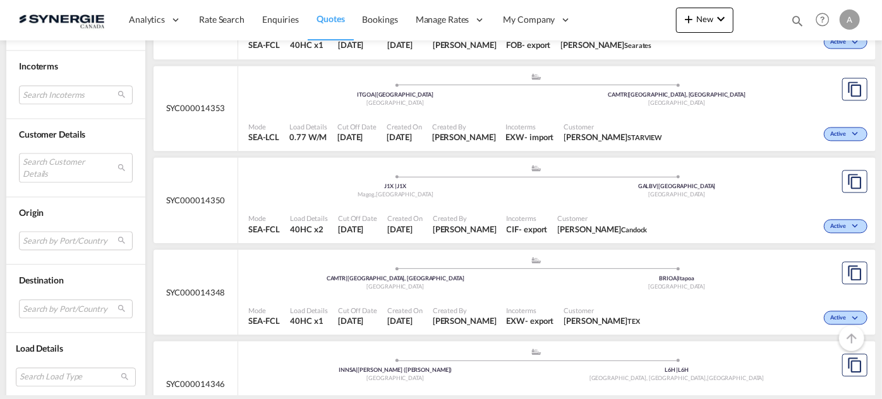
scroll to position [1378, 0]
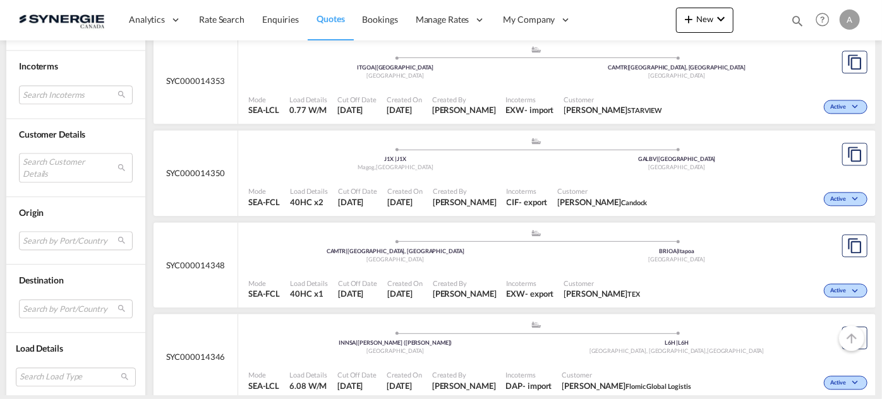
drag, startPoint x: 795, startPoint y: 25, endPoint x: 734, endPoint y: 23, distance: 60.7
click at [794, 25] on md-icon "icon-magnify" at bounding box center [798, 21] width 14 height 14
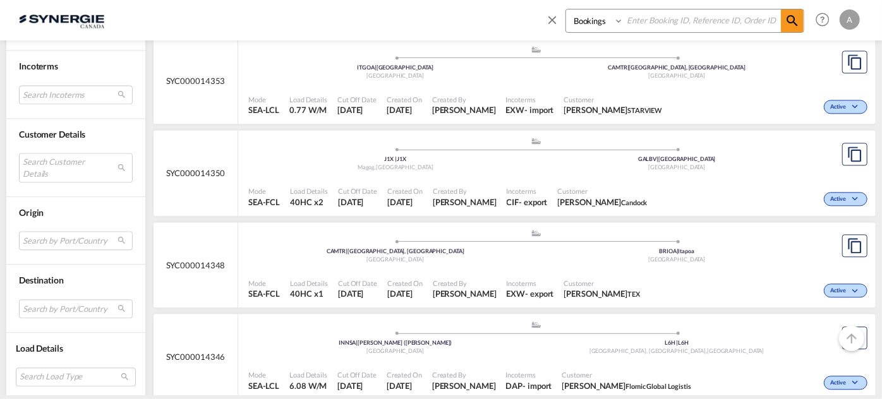
click at [597, 21] on select "Bookings Quotes Enquiries" at bounding box center [596, 20] width 60 height 23
select select "Quotes"
click at [566, 9] on select "Bookings Quotes Enquiries" at bounding box center [596, 20] width 60 height 23
click at [676, 11] on input at bounding box center [702, 20] width 157 height 22
type input "14423"
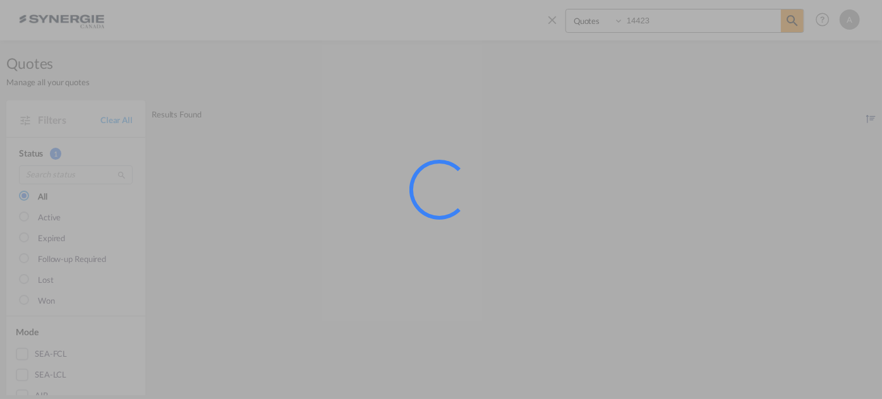
scroll to position [0, 0]
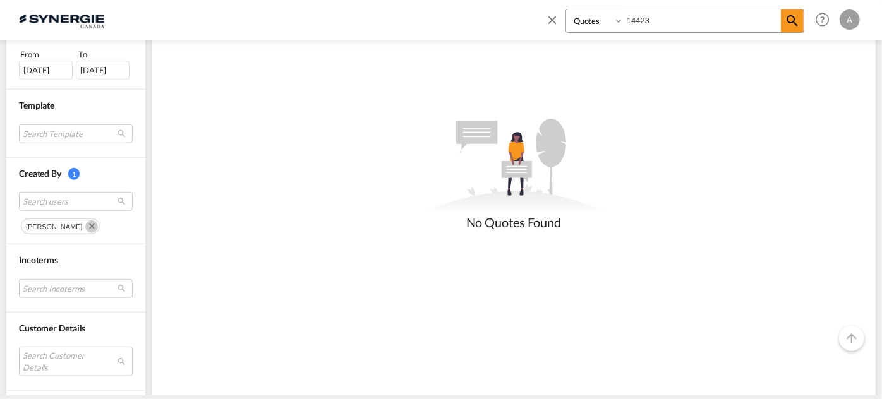
click at [85, 225] on md-icon "Remove" at bounding box center [91, 227] width 13 height 13
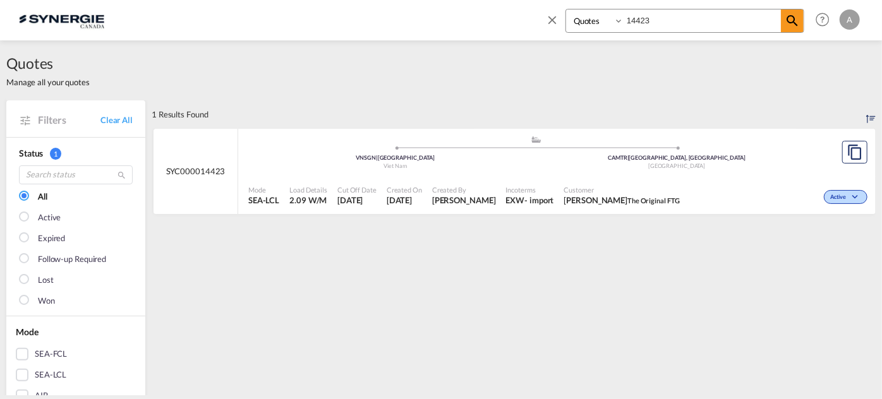
click at [532, 183] on div "Incoterms EXW - import" at bounding box center [530, 196] width 58 height 32
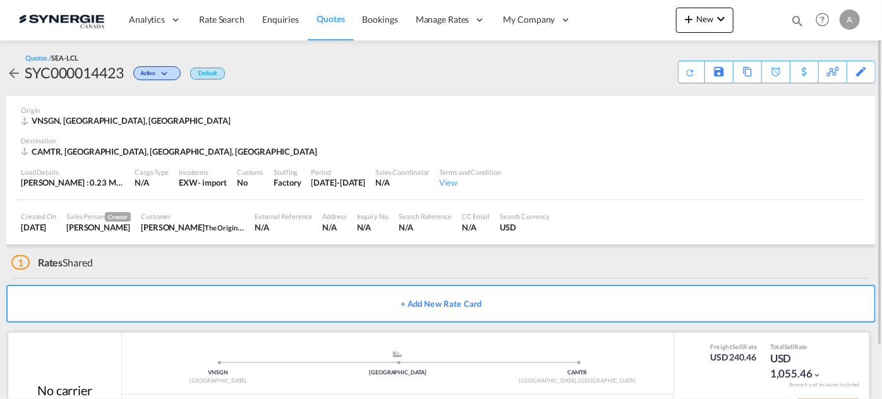
scroll to position [60, 0]
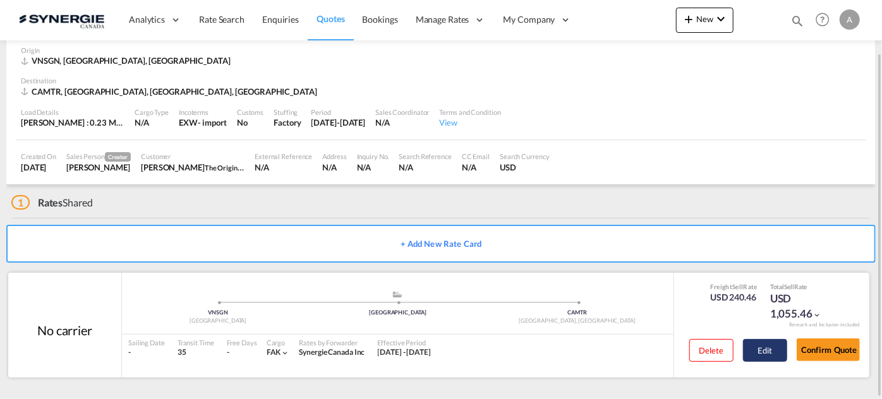
click at [769, 348] on button "Edit" at bounding box center [765, 350] width 44 height 23
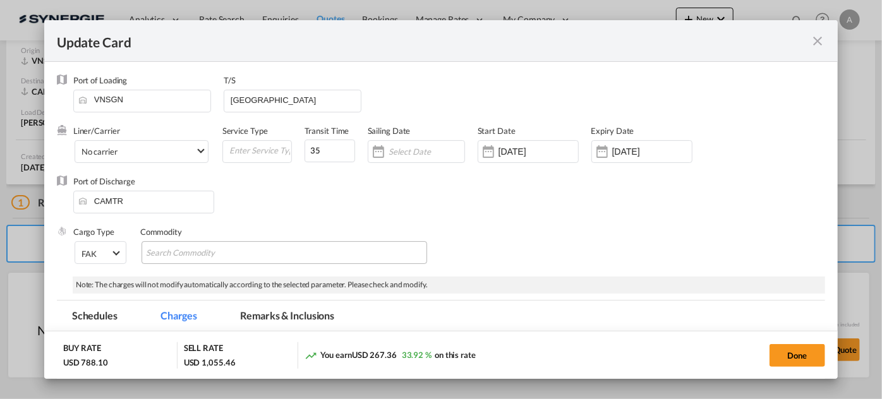
select select "per_w/m"
select select "flat"
select select "per_hbl"
select select "per_bl"
select select "flat"
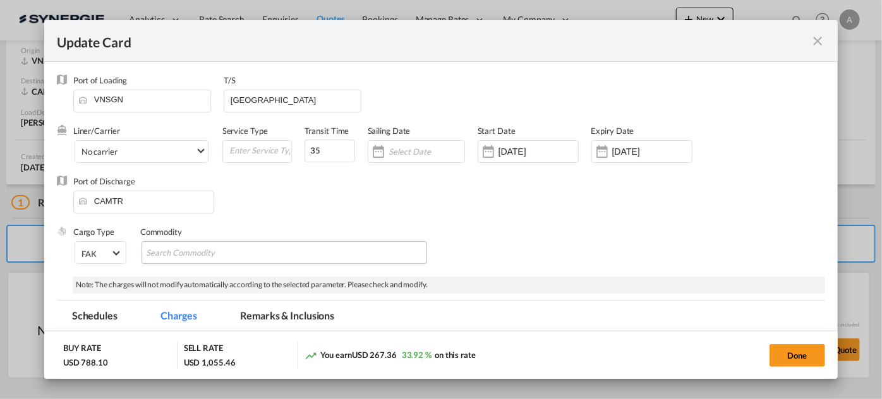
select select "per_bl"
select select "per_shipment"
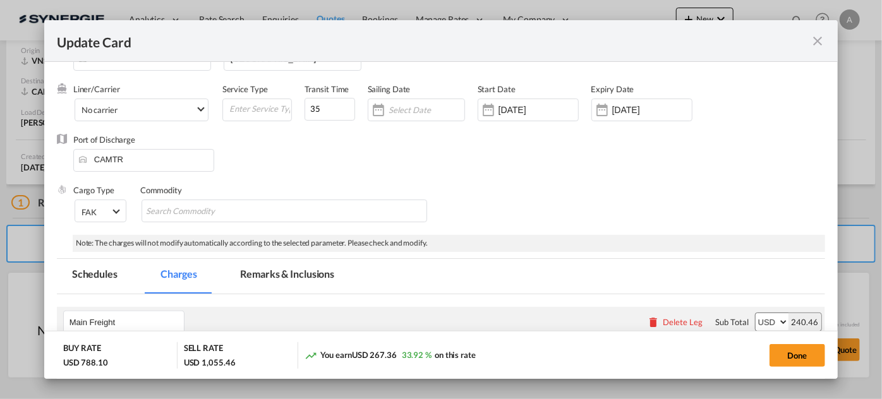
scroll to position [57, 0]
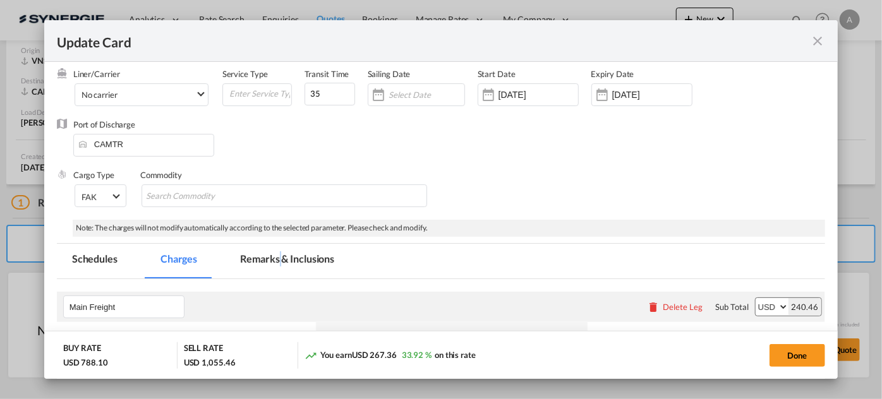
drag, startPoint x: 279, startPoint y: 264, endPoint x: 337, endPoint y: 258, distance: 57.8
click at [279, 264] on md-tab-item "Remarks & Inclusions" at bounding box center [287, 261] width 125 height 35
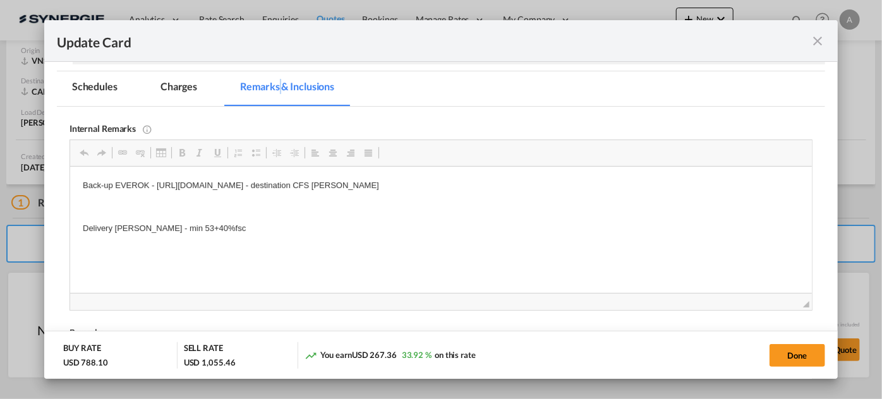
scroll to position [0, 0]
click at [819, 45] on md-icon "icon-close fg-AAA8AD m-0 pointer" at bounding box center [817, 40] width 15 height 15
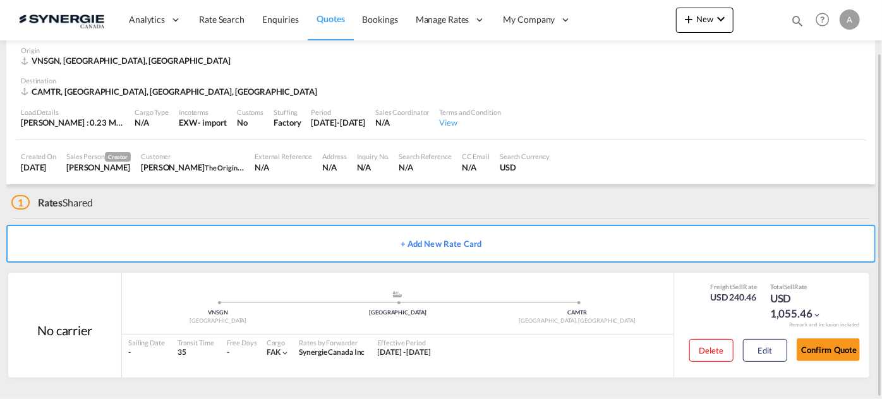
click at [799, 22] on md-icon "icon-magnify" at bounding box center [798, 21] width 14 height 14
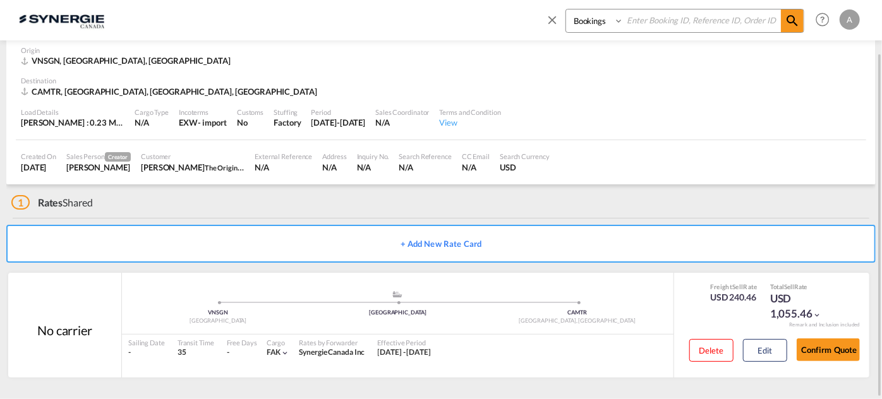
click at [585, 28] on select "Bookings Quotes Enquiries" at bounding box center [596, 20] width 60 height 23
select select "Quotes"
click at [566, 9] on select "Bookings Quotes Enquiries" at bounding box center [596, 20] width 60 height 23
click at [666, 23] on input at bounding box center [702, 20] width 157 height 22
type input "14400"
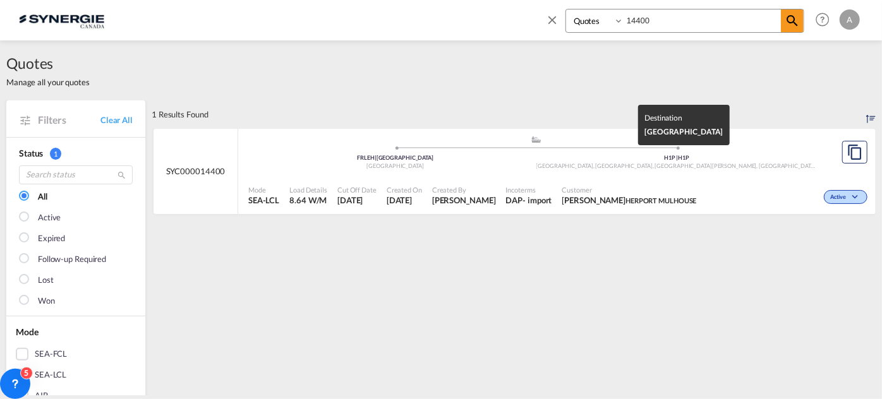
click at [549, 169] on div "Montréal-Nord, QC, Saint-Léonard, QC , Canada" at bounding box center [678, 166] width 282 height 8
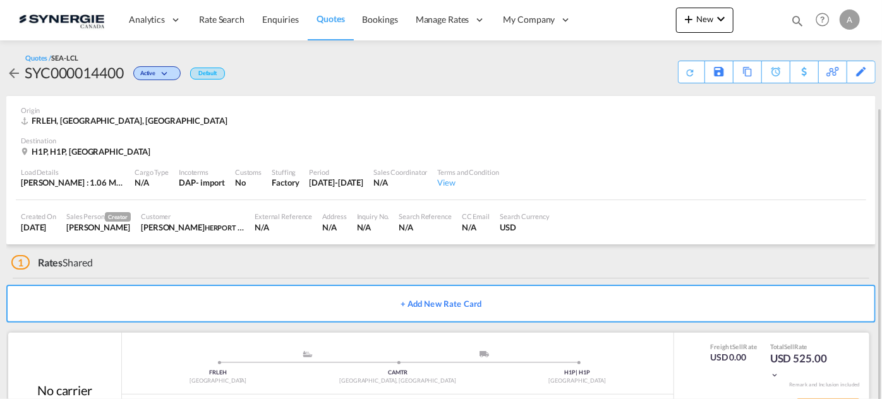
scroll to position [60, 0]
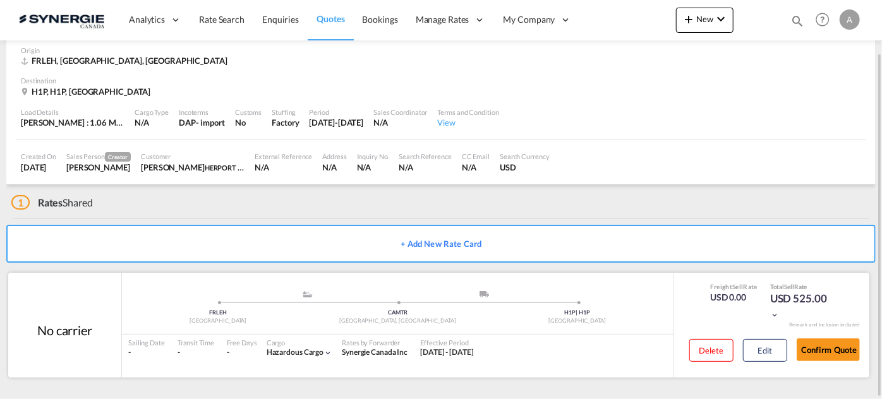
drag, startPoint x: 832, startPoint y: 346, endPoint x: 544, endPoint y: 279, distance: 296.0
click at [832, 348] on button "Confirm Quote" at bounding box center [828, 350] width 63 height 23
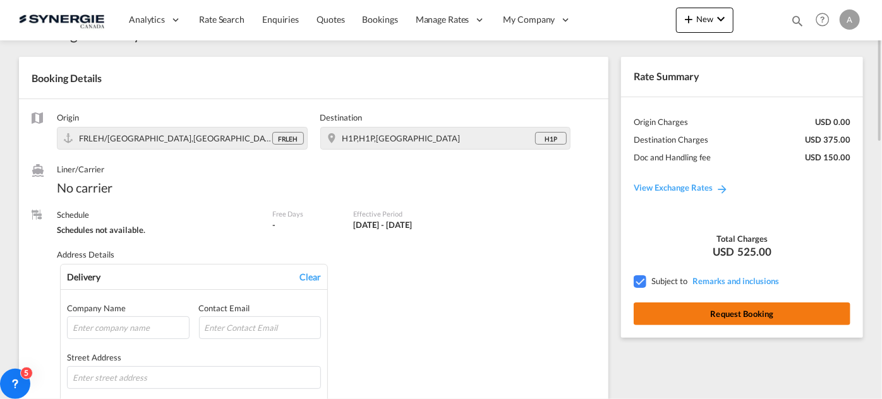
click at [698, 320] on button "Request Booking" at bounding box center [742, 314] width 217 height 23
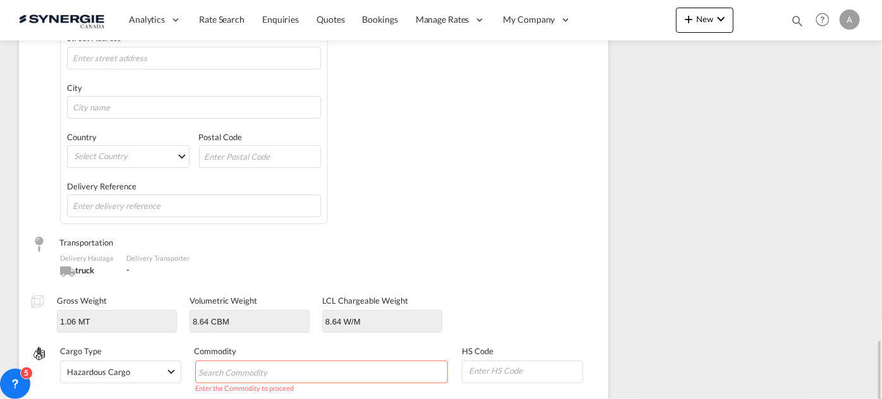
scroll to position [532, 0]
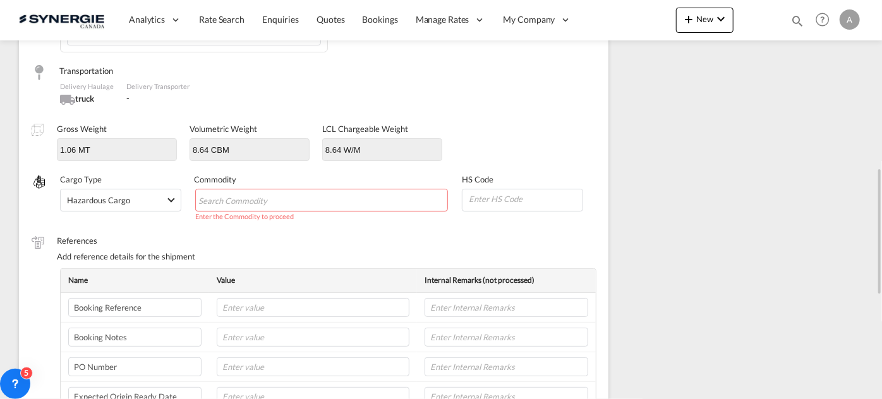
click at [237, 198] on input "Chips input." at bounding box center [256, 201] width 116 height 20
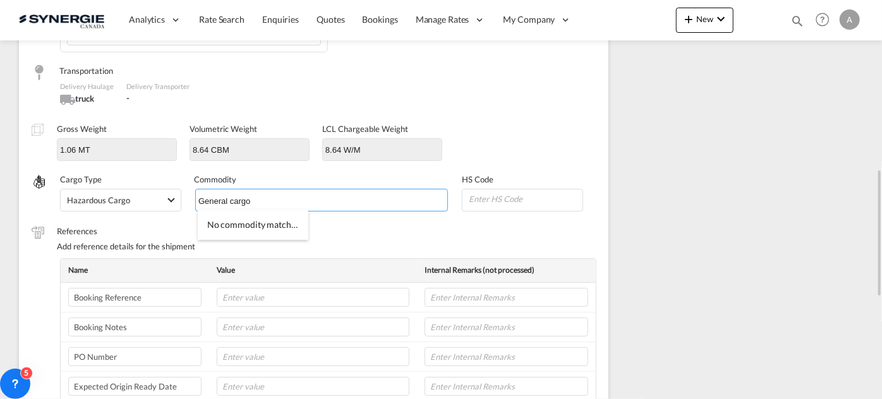
type input "General cargo"
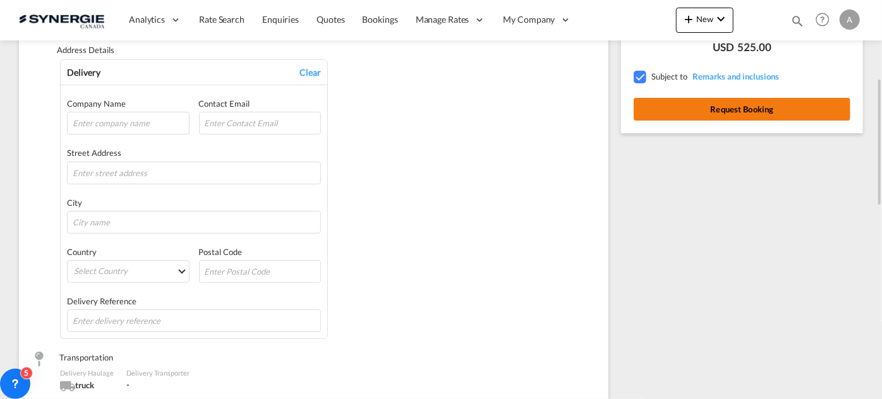
click at [695, 110] on button "Request Booking" at bounding box center [742, 109] width 217 height 23
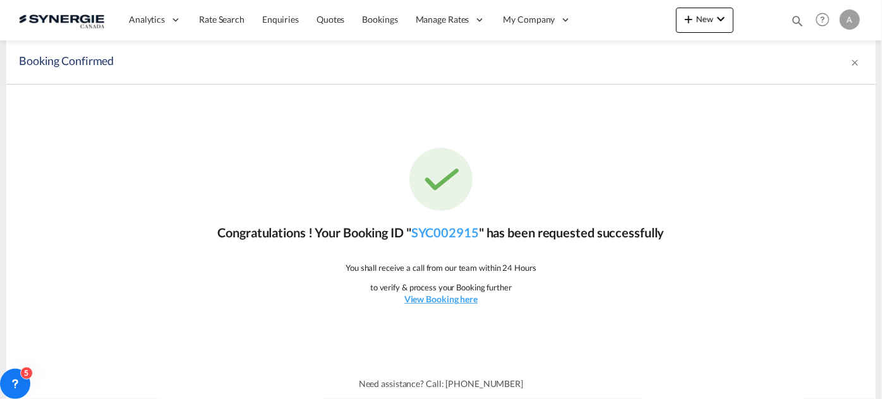
scroll to position [0, 0]
click at [447, 232] on link "SYC002915" at bounding box center [445, 232] width 68 height 15
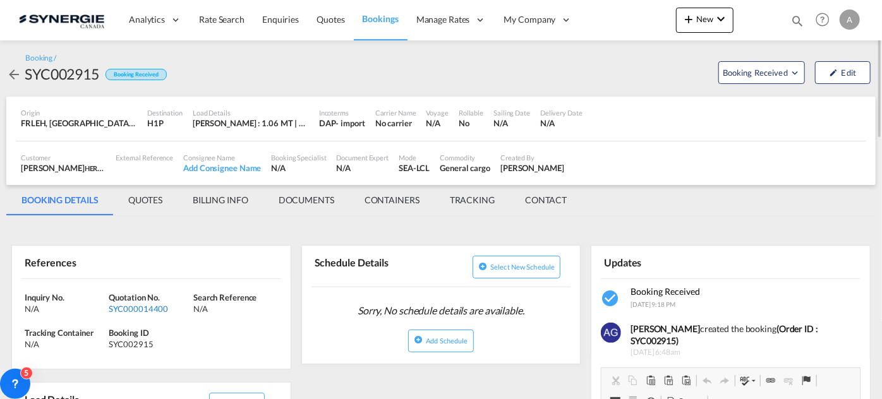
click at [132, 307] on div "SYC000014400" at bounding box center [150, 308] width 82 height 11
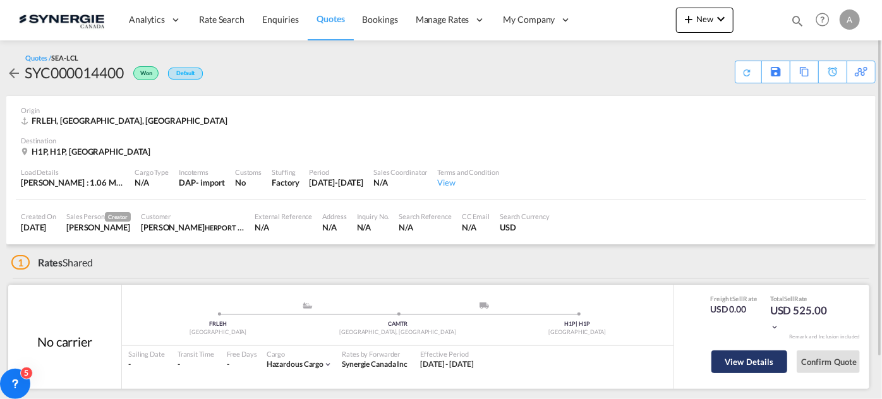
click at [748, 363] on button "View Details" at bounding box center [750, 362] width 76 height 23
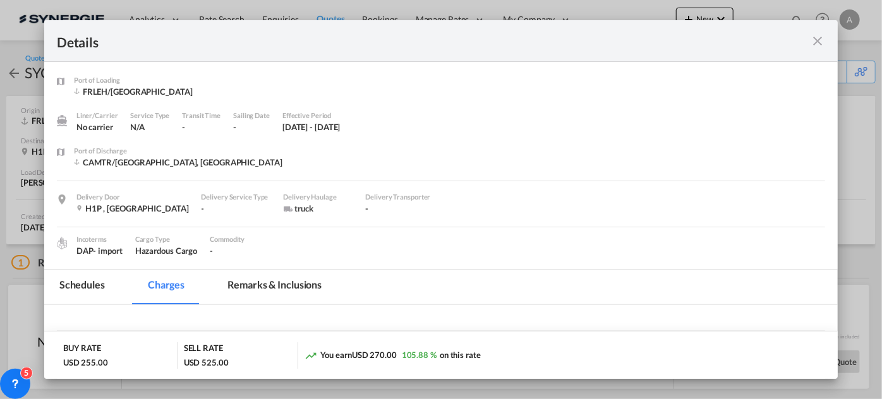
drag, startPoint x: 244, startPoint y: 289, endPoint x: 270, endPoint y: 286, distance: 26.1
click at [246, 289] on md-tab-item "Remarks & Inclusions" at bounding box center [274, 287] width 125 height 35
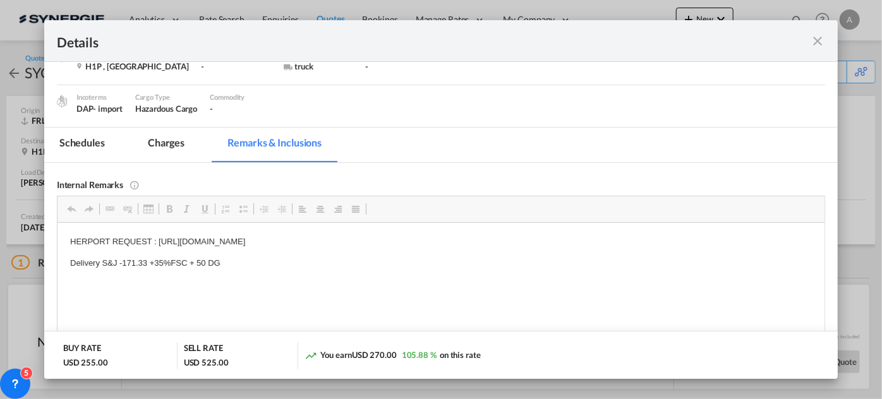
scroll to position [168, 0]
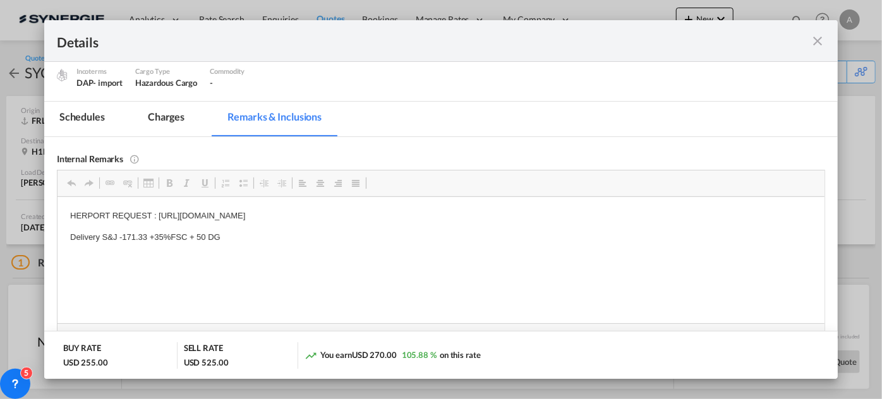
drag, startPoint x: 226, startPoint y: 237, endPoint x: 128, endPoint y: 240, distance: 98.6
click at [248, 248] on html "HERPORT REQUEST : https://app.frontapp.com/open/cnv_q5sm51r?key=66eNNTk2mV-RQDh…" at bounding box center [440, 227] width 767 height 60
drag, startPoint x: 234, startPoint y: 240, endPoint x: 113, endPoint y: 437, distance: 231.9
click at [57, 244] on html "HERPORT REQUEST : https://app.frontapp.com/open/cnv_q5sm51r?key=66eNNTk2mV-RQDh…" at bounding box center [440, 227] width 767 height 60
copy p "Delivery S&J -171.33 +35%FSC + 50 DG"
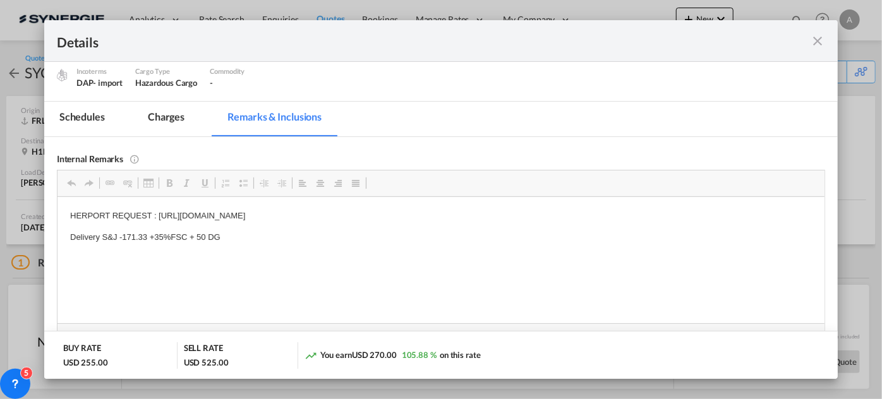
drag, startPoint x: 818, startPoint y: 40, endPoint x: 790, endPoint y: 32, distance: 29.2
click at [819, 41] on md-icon "icon-close fg-AAA8AD m-0 cursor" at bounding box center [817, 40] width 15 height 15
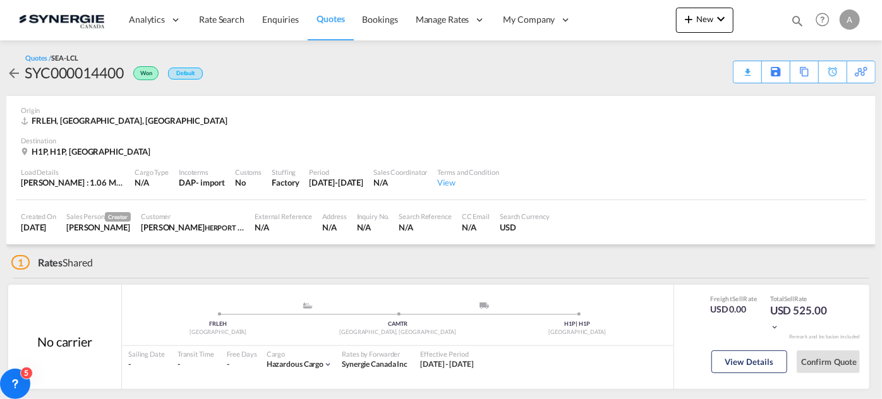
scroll to position [128, 0]
click at [797, 20] on md-icon "icon-magnify" at bounding box center [798, 21] width 14 height 14
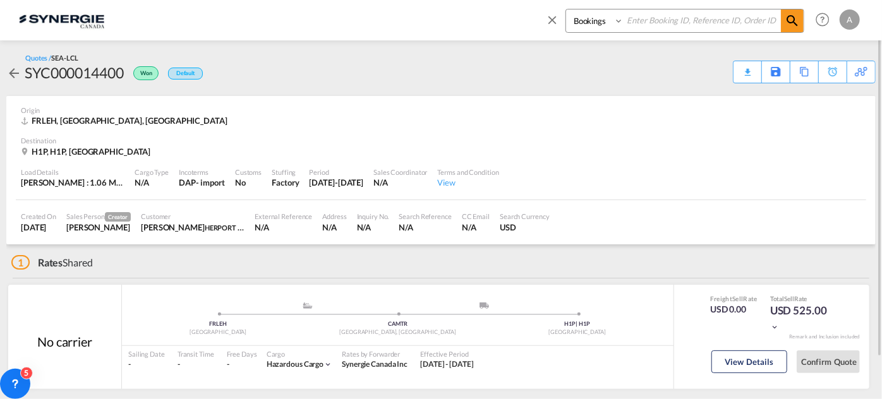
click at [586, 24] on select "Bookings Quotes Enquiries" at bounding box center [596, 20] width 60 height 23
select select "Quotes"
click at [566, 9] on select "Bookings Quotes Enquiries" at bounding box center [596, 20] width 60 height 23
click at [649, 20] on input at bounding box center [702, 20] width 157 height 22
type input "14388"
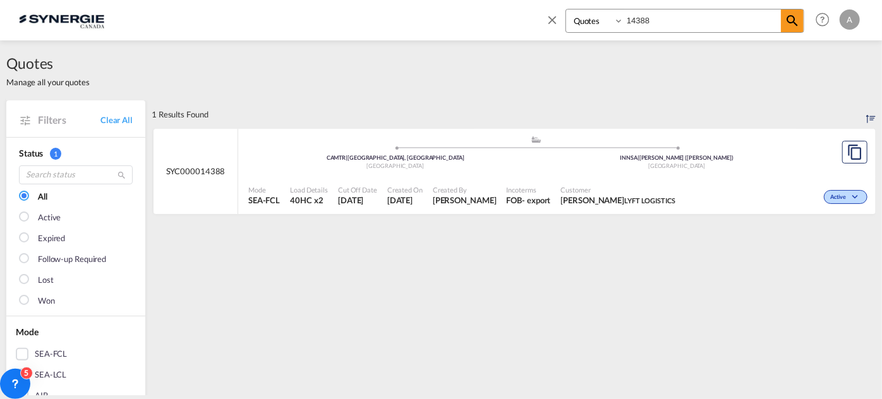
click at [607, 190] on span "Customer" at bounding box center [618, 189] width 114 height 9
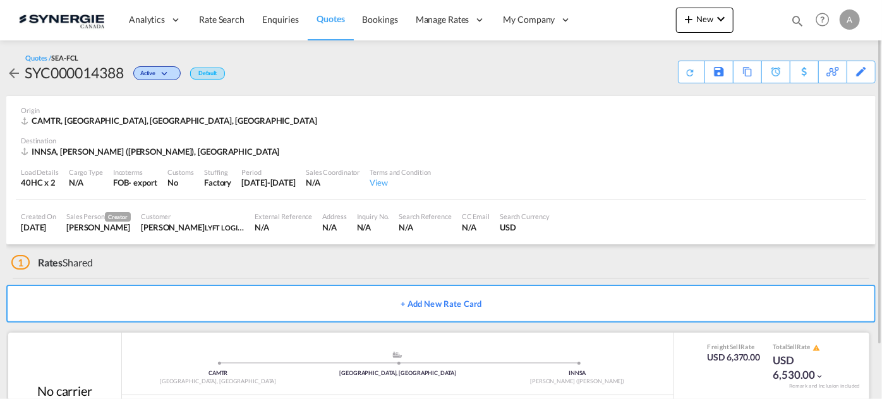
scroll to position [61, 0]
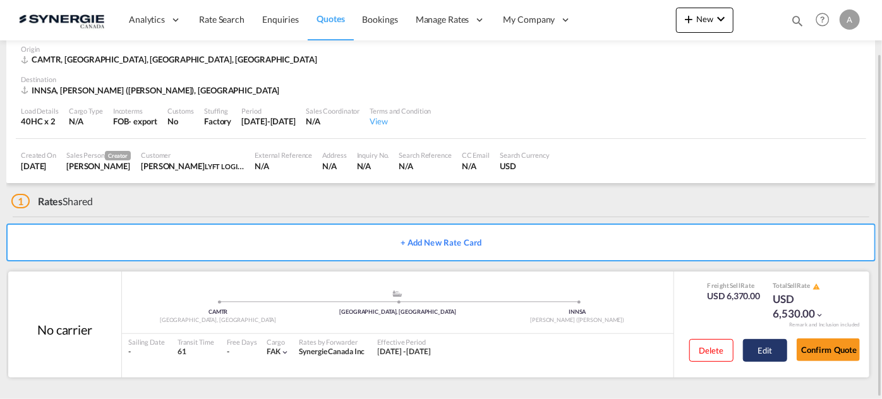
click at [759, 355] on button "Edit" at bounding box center [765, 350] width 44 height 23
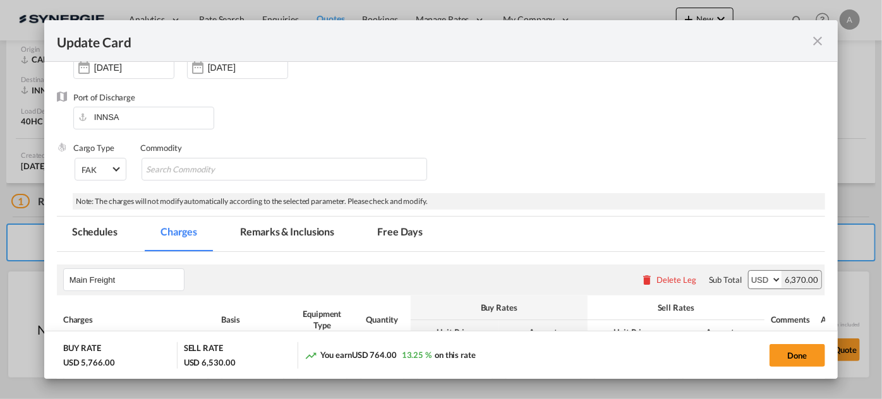
select select "per container"
select select "per B/L"
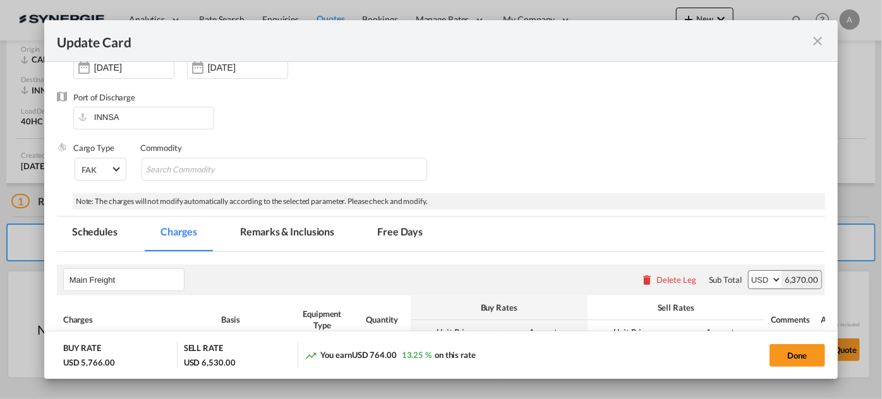
select select "per shipment"
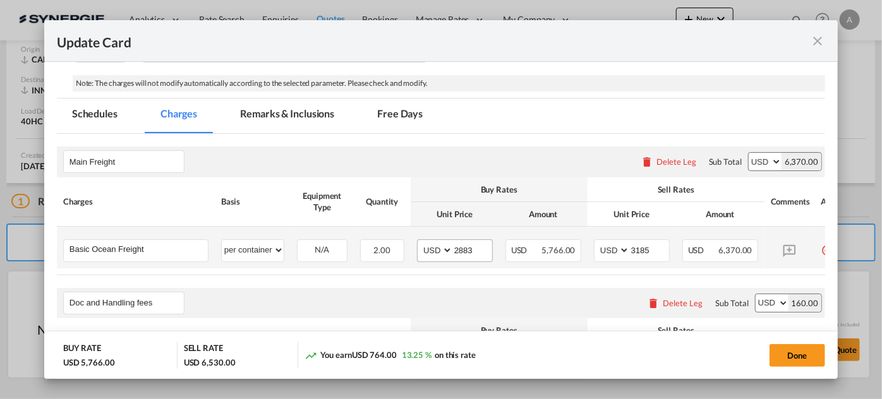
scroll to position [287, 0]
